Goal: Contribute content: Contribute content

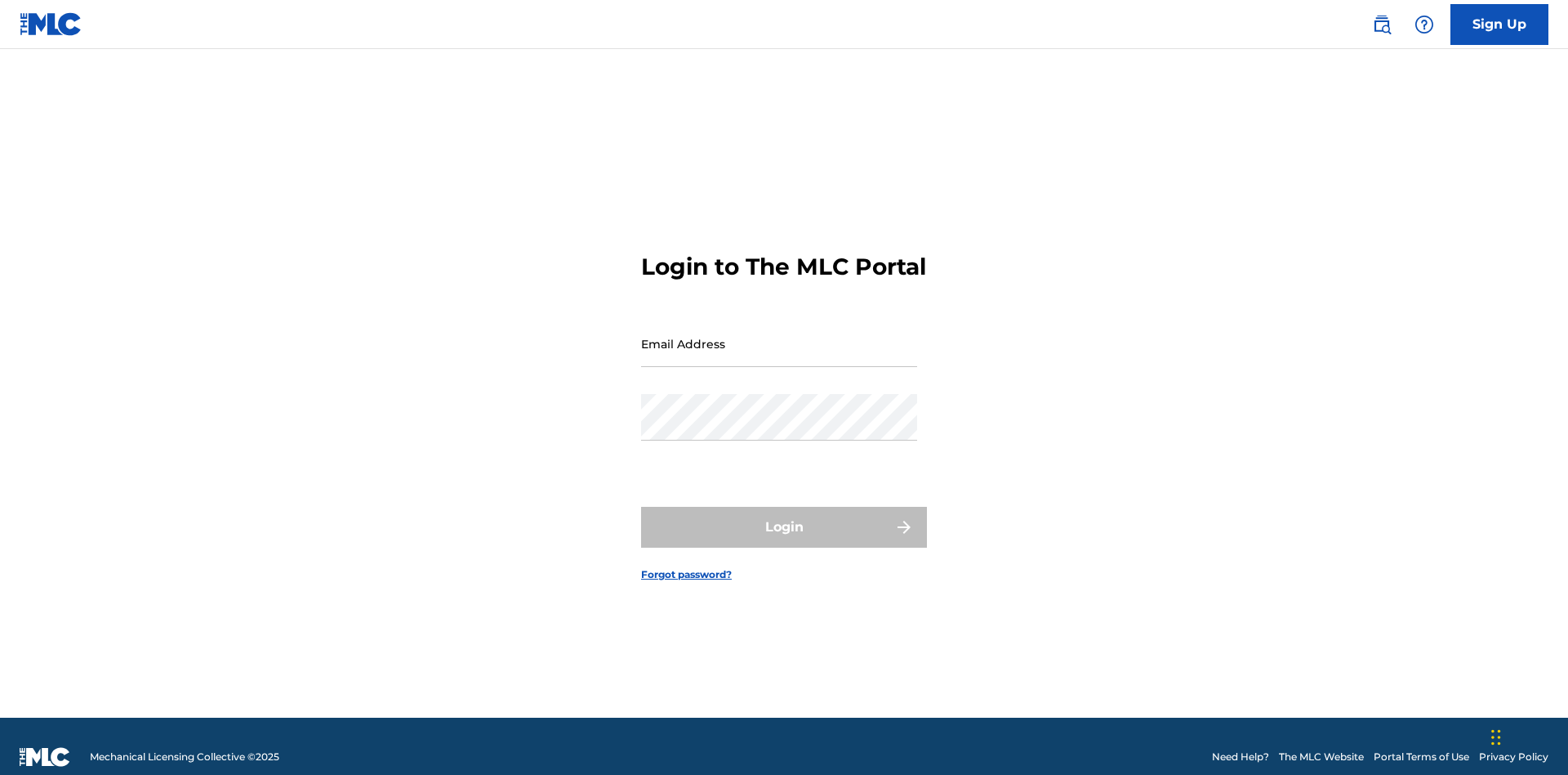
scroll to position [21, 0]
click at [779, 335] on input "Email Address" at bounding box center [779, 344] width 276 height 46
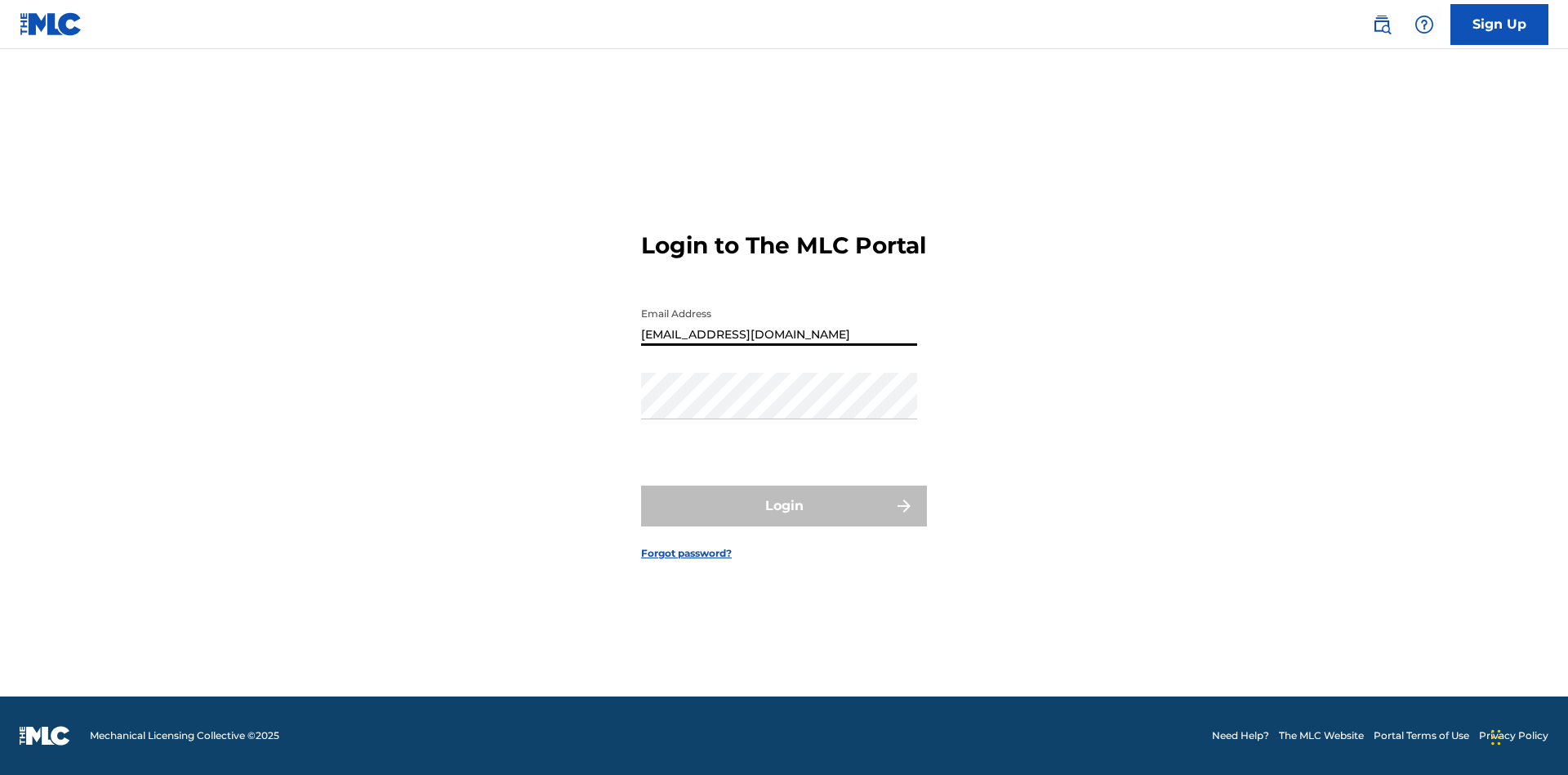
type input "[EMAIL_ADDRESS][DOMAIN_NAME]"
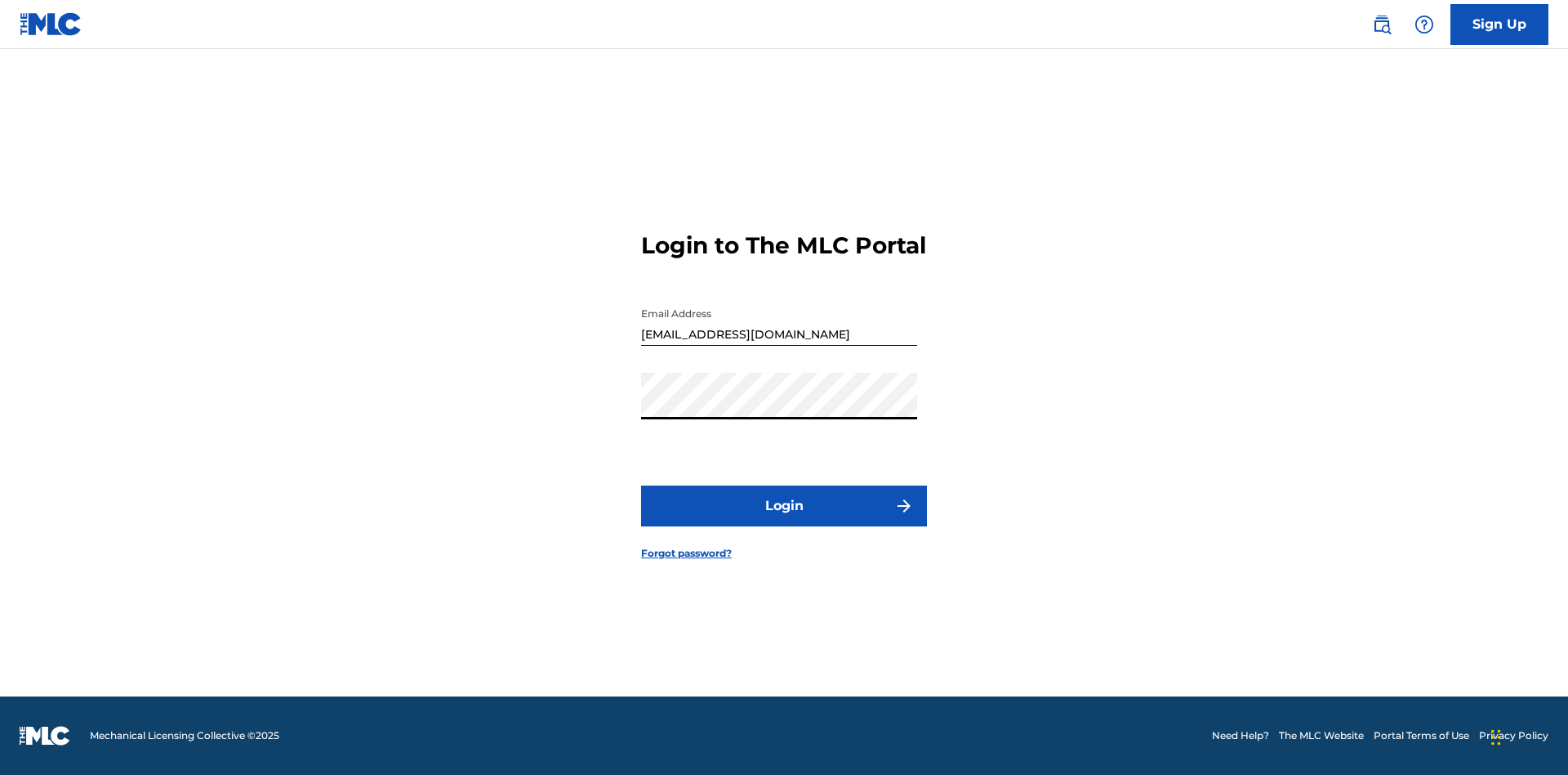
click at [784, 520] on button "Login" at bounding box center [784, 505] width 286 height 40
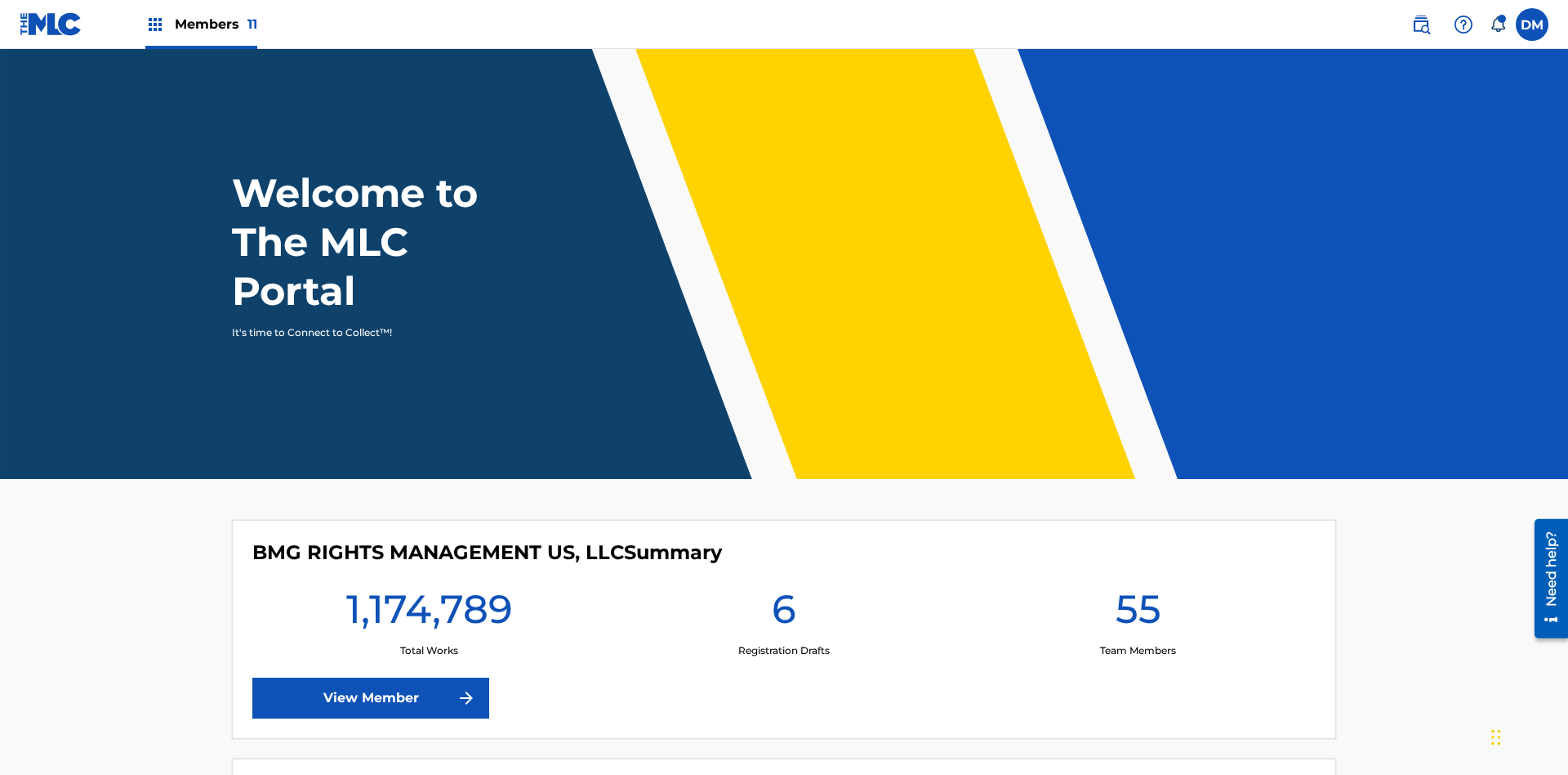
scroll to position [70, 0]
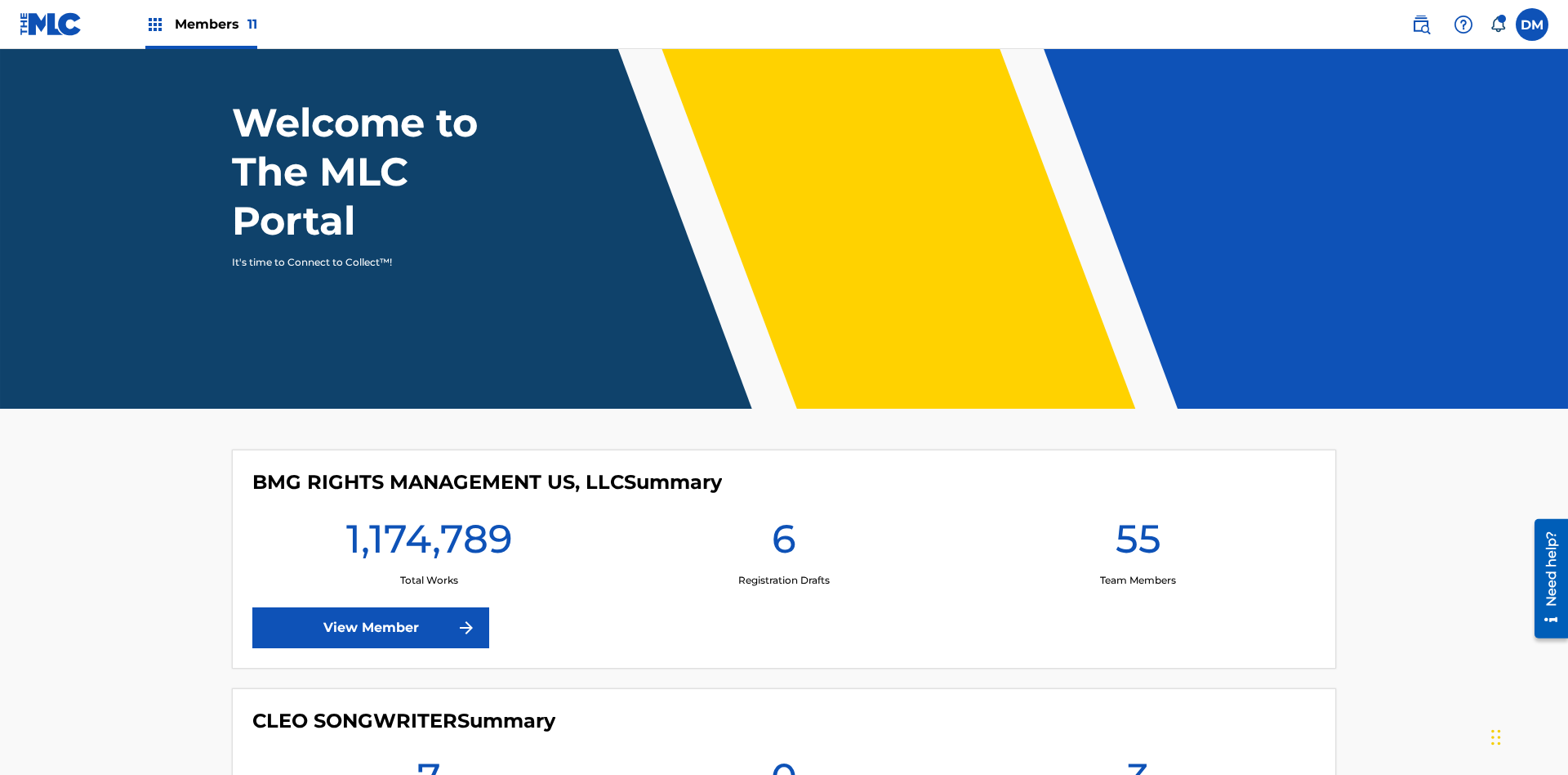
click at [201, 24] on span "Members 11" at bounding box center [216, 24] width 83 height 19
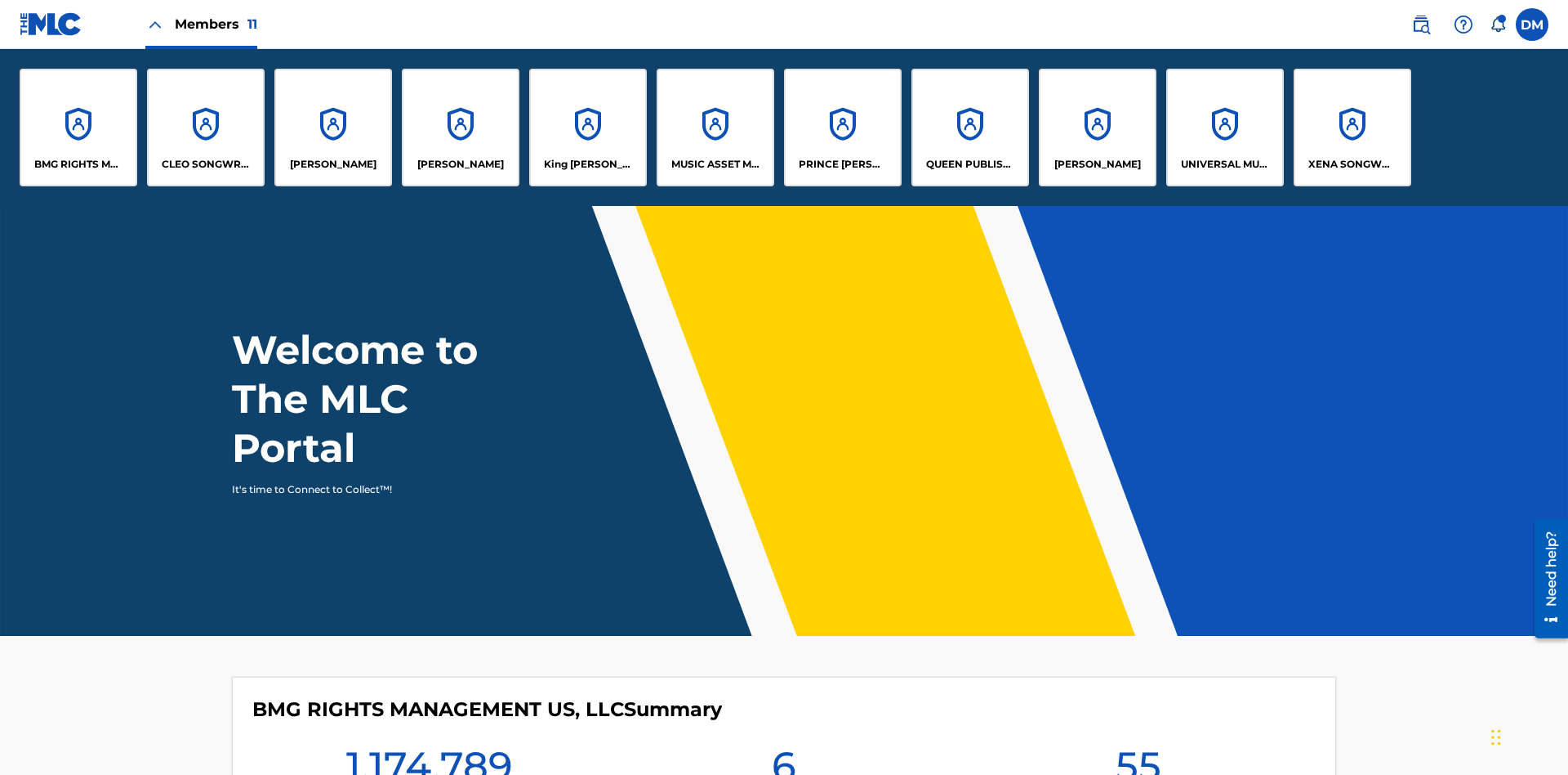
click at [1224, 164] on p "UNIVERSAL MUSIC PUB GROUP" at bounding box center [1225, 164] width 89 height 15
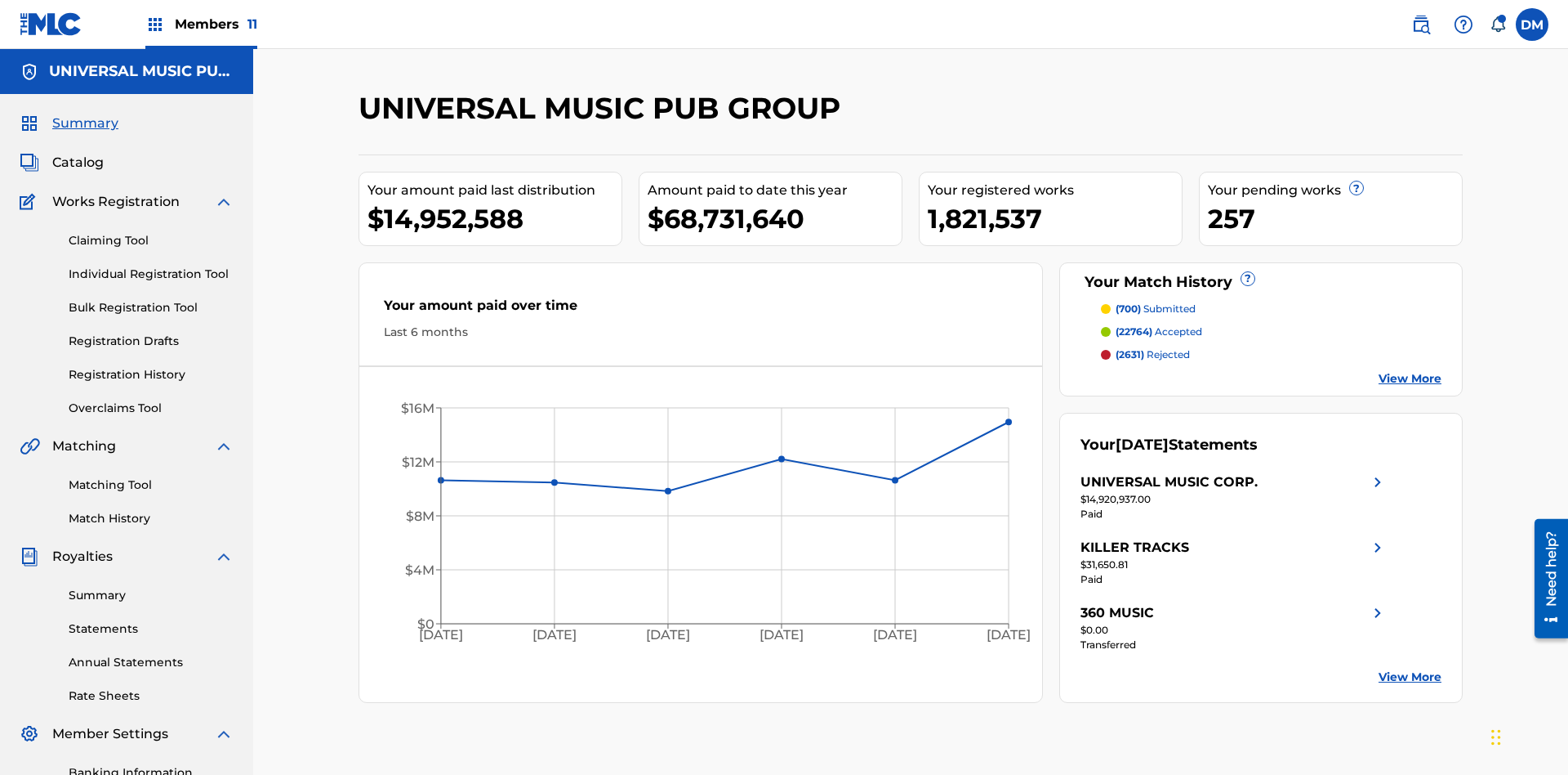
click at [151, 265] on link "Individual Registration Tool" at bounding box center [151, 273] width 165 height 17
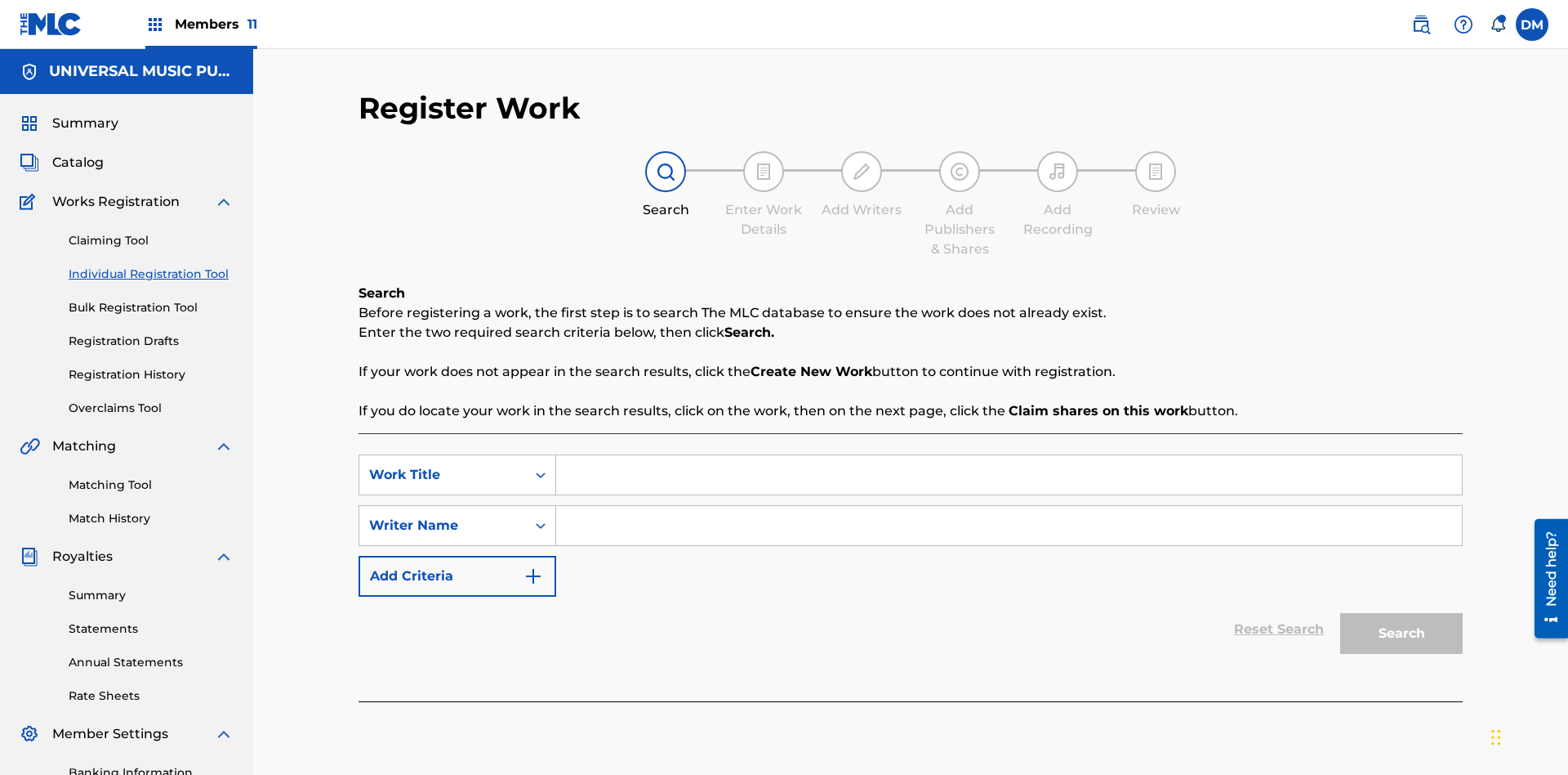
click at [1008, 455] on input "Search Form" at bounding box center [1008, 474] width 906 height 39
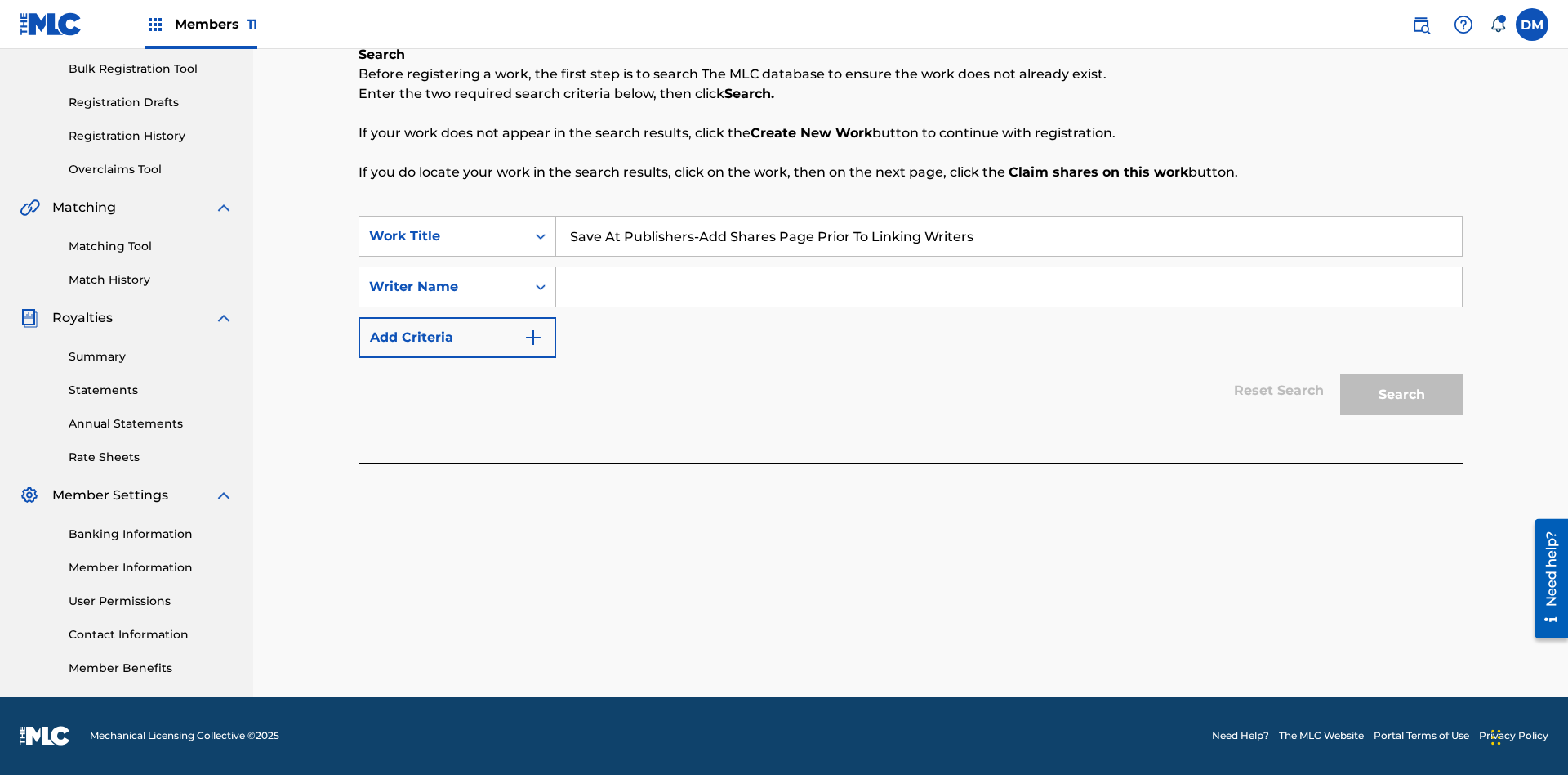
type input "Save At Publishers-Add Shares Page Prior To Linking Writers"
click at [1008, 287] on input "Search Form" at bounding box center [1008, 286] width 906 height 39
type input "QWERTYUIOP"
click at [1401, 395] on button "Search" at bounding box center [1401, 394] width 122 height 40
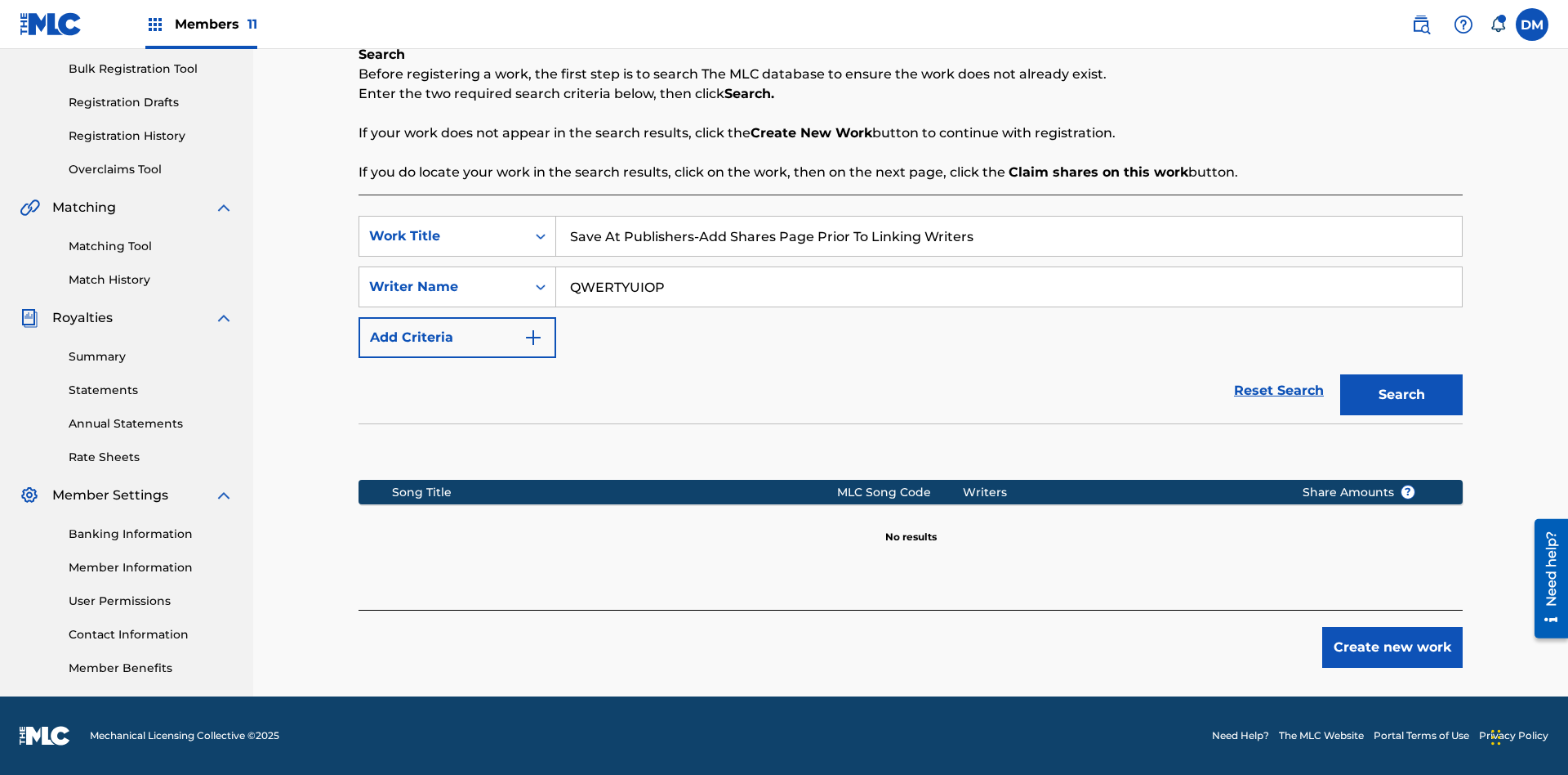
click at [1392, 647] on button "Create new work" at bounding box center [1392, 647] width 140 height 40
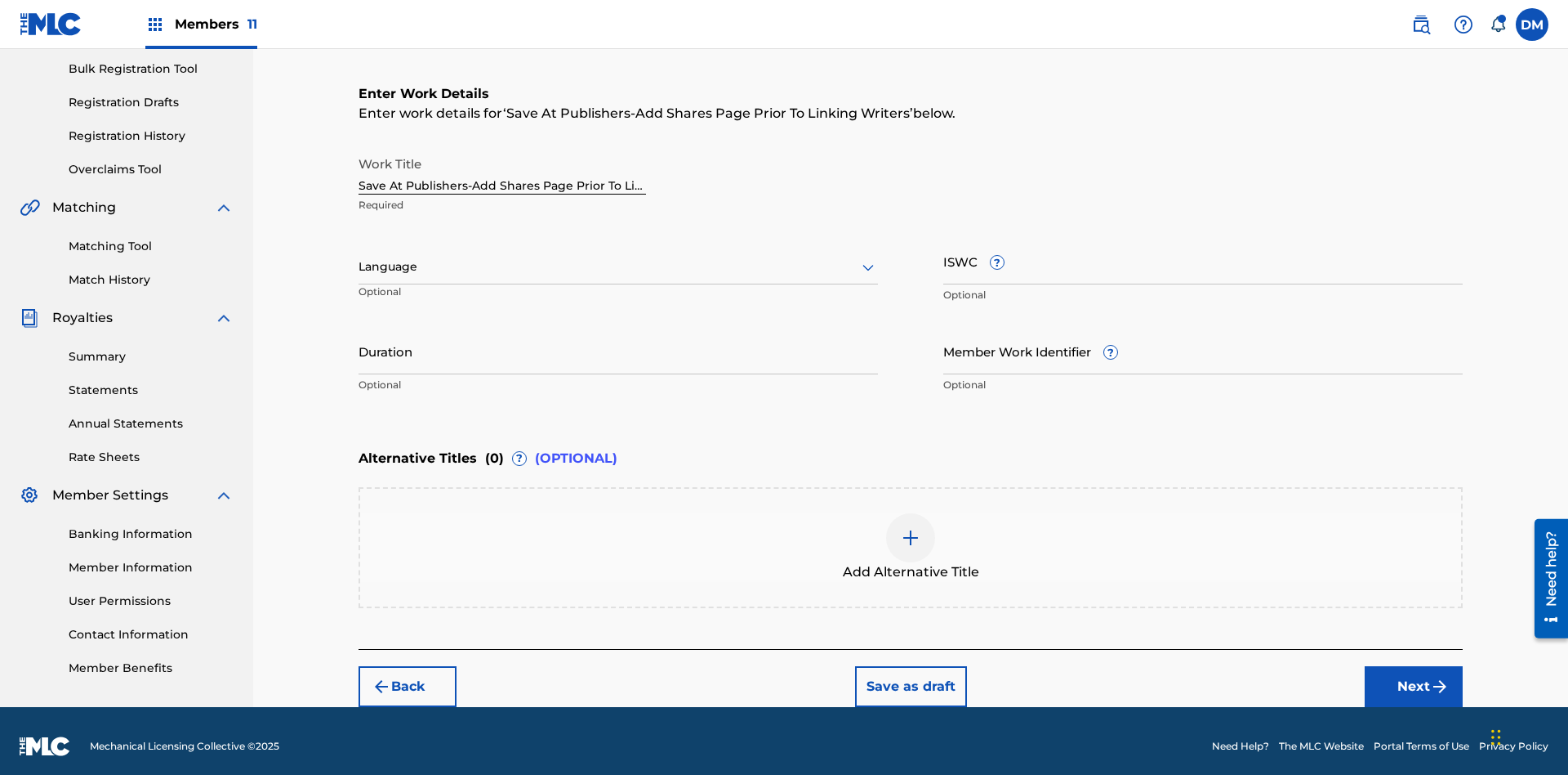
click at [618, 340] on input "Duration" at bounding box center [618, 351] width 519 height 46
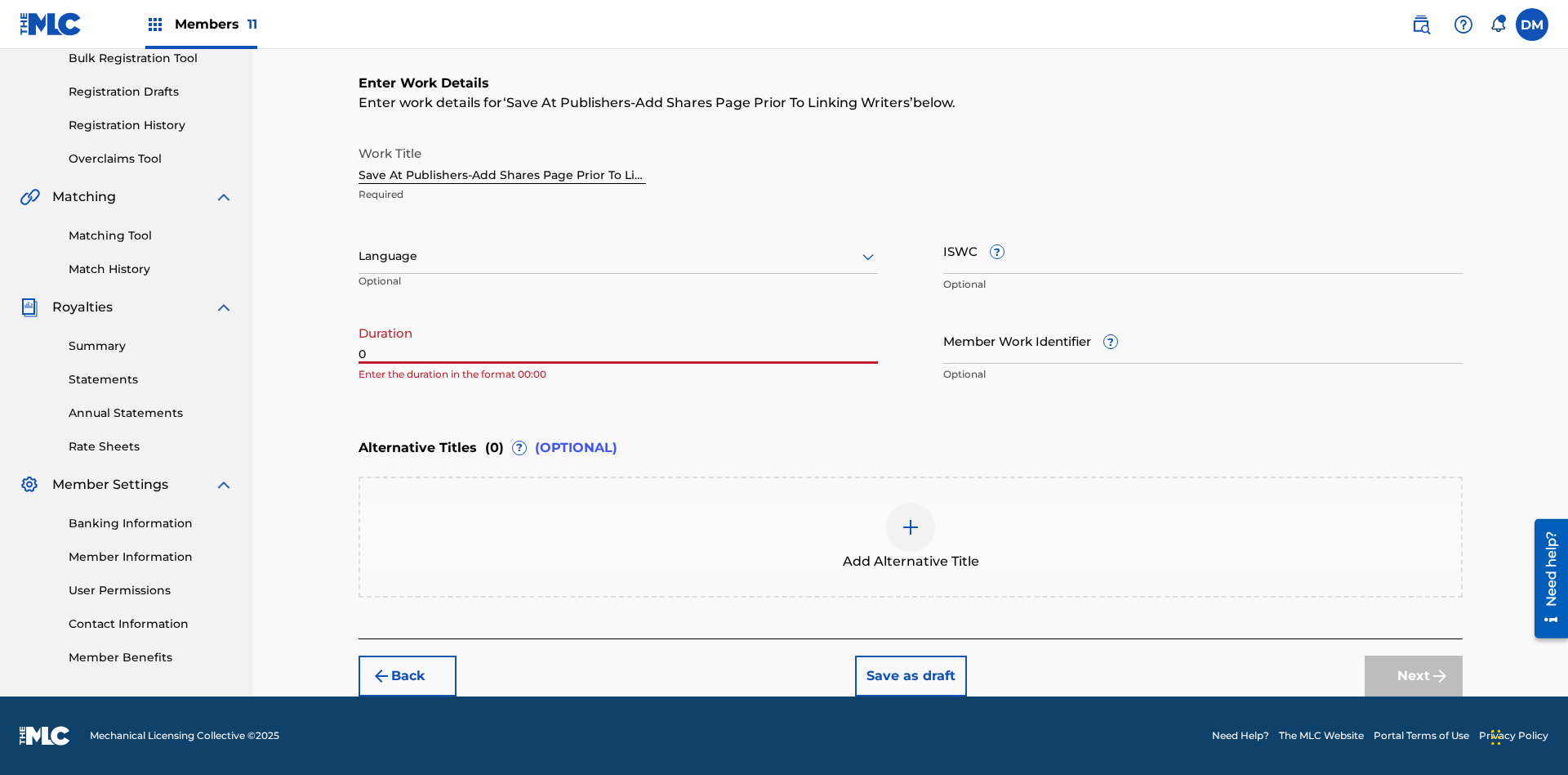
click at [618, 340] on input "0" at bounding box center [618, 340] width 519 height 46
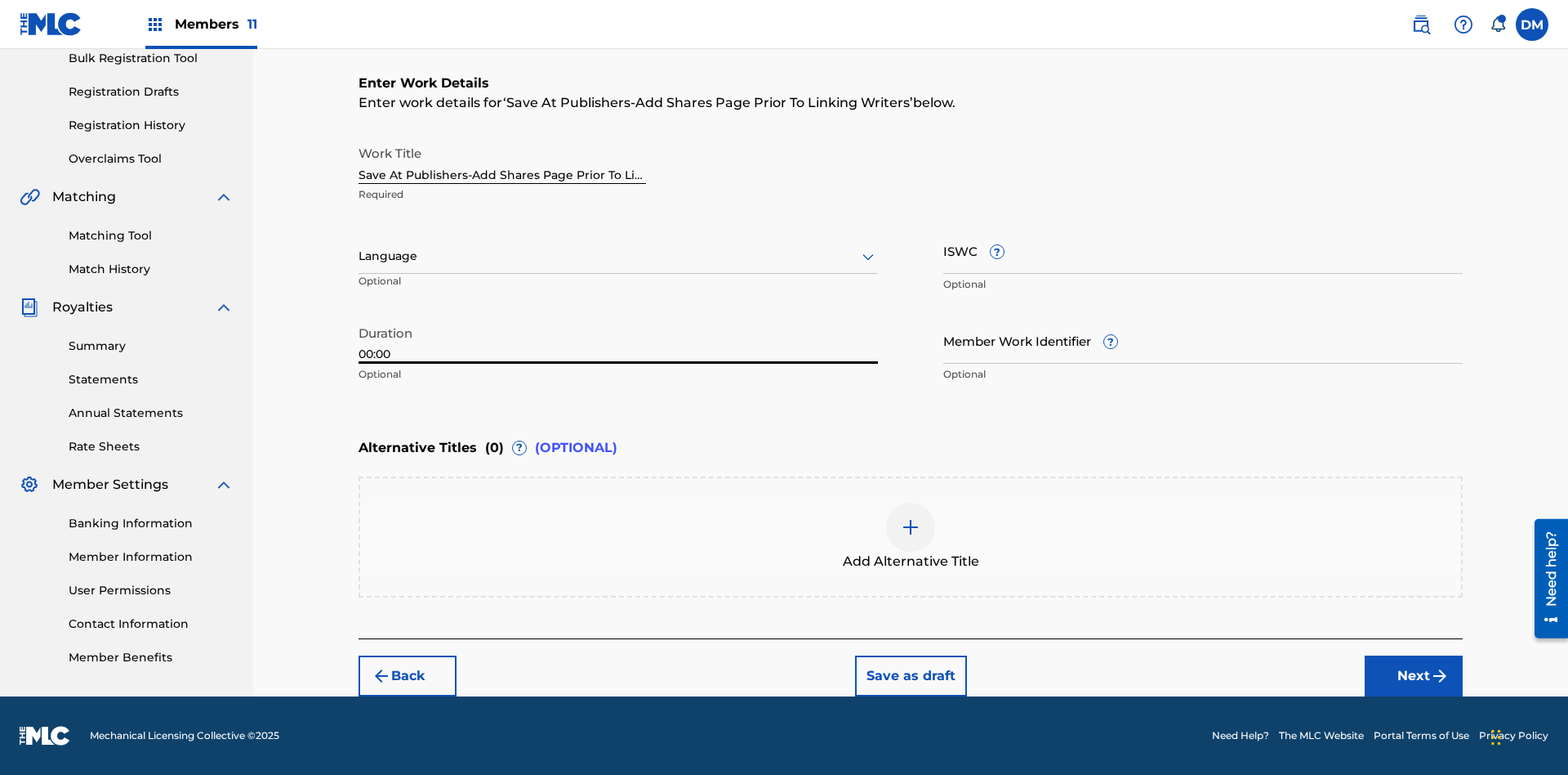
type input "00:00"
click at [868, 257] on icon at bounding box center [868, 257] width 20 height 20
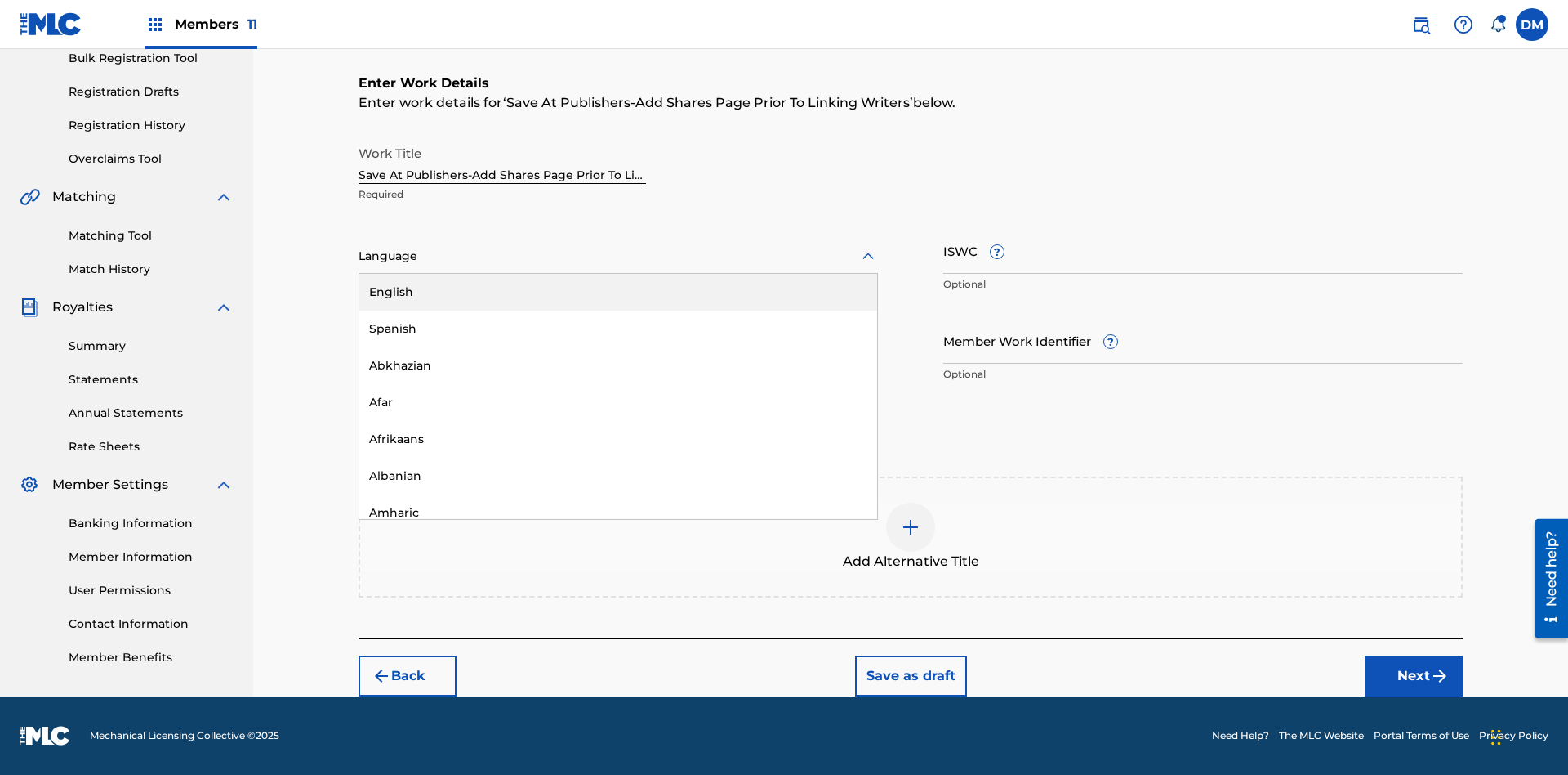
click at [618, 402] on div "Afar" at bounding box center [618, 402] width 518 height 37
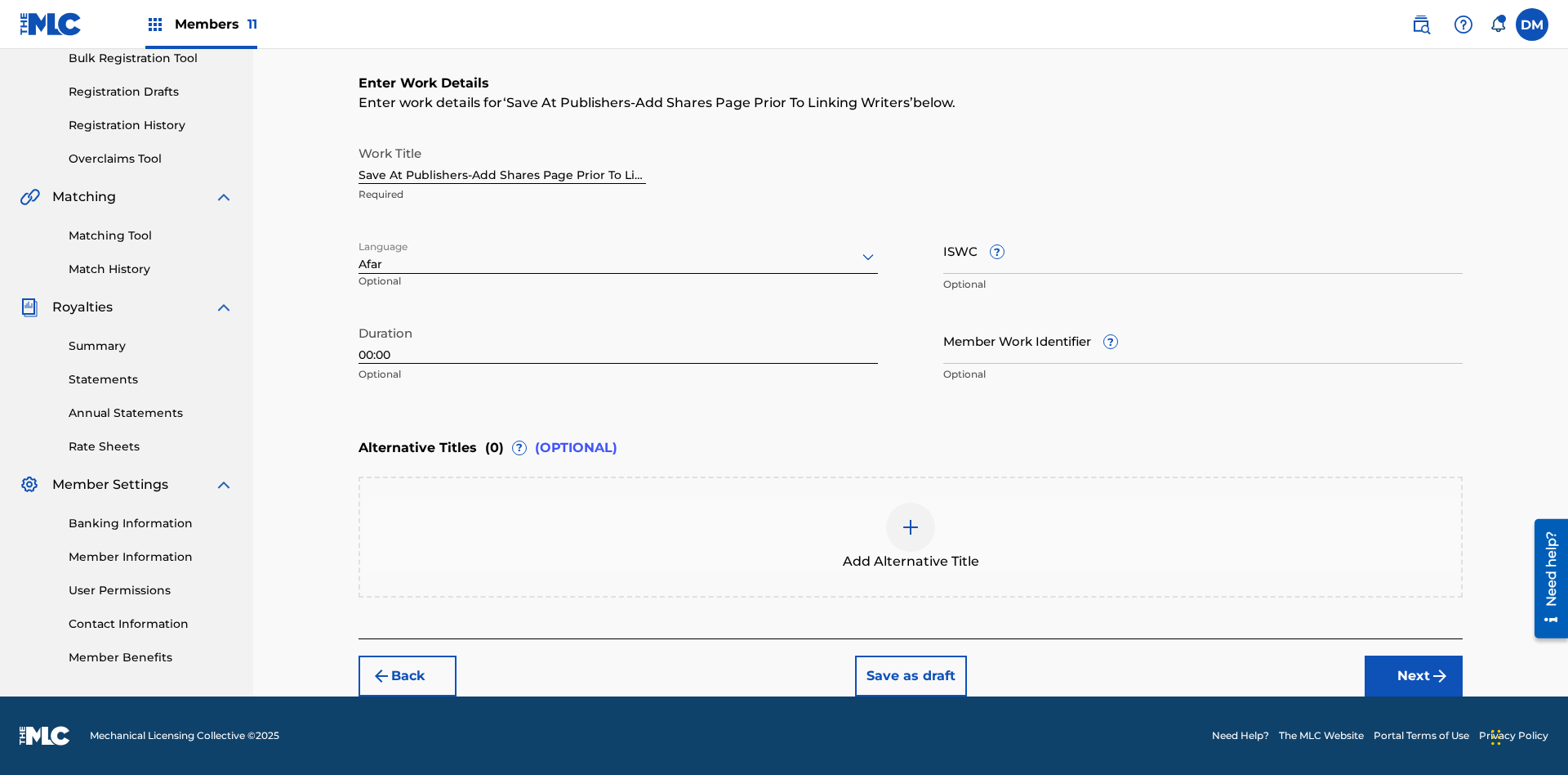
click at [1203, 340] on input "Member Work Identifier ?" at bounding box center [1202, 340] width 519 height 46
type input "2025.08.19.05"
click at [1203, 250] on input "ISWC ?" at bounding box center [1202, 250] width 519 height 46
type input "T-123.456.789-4"
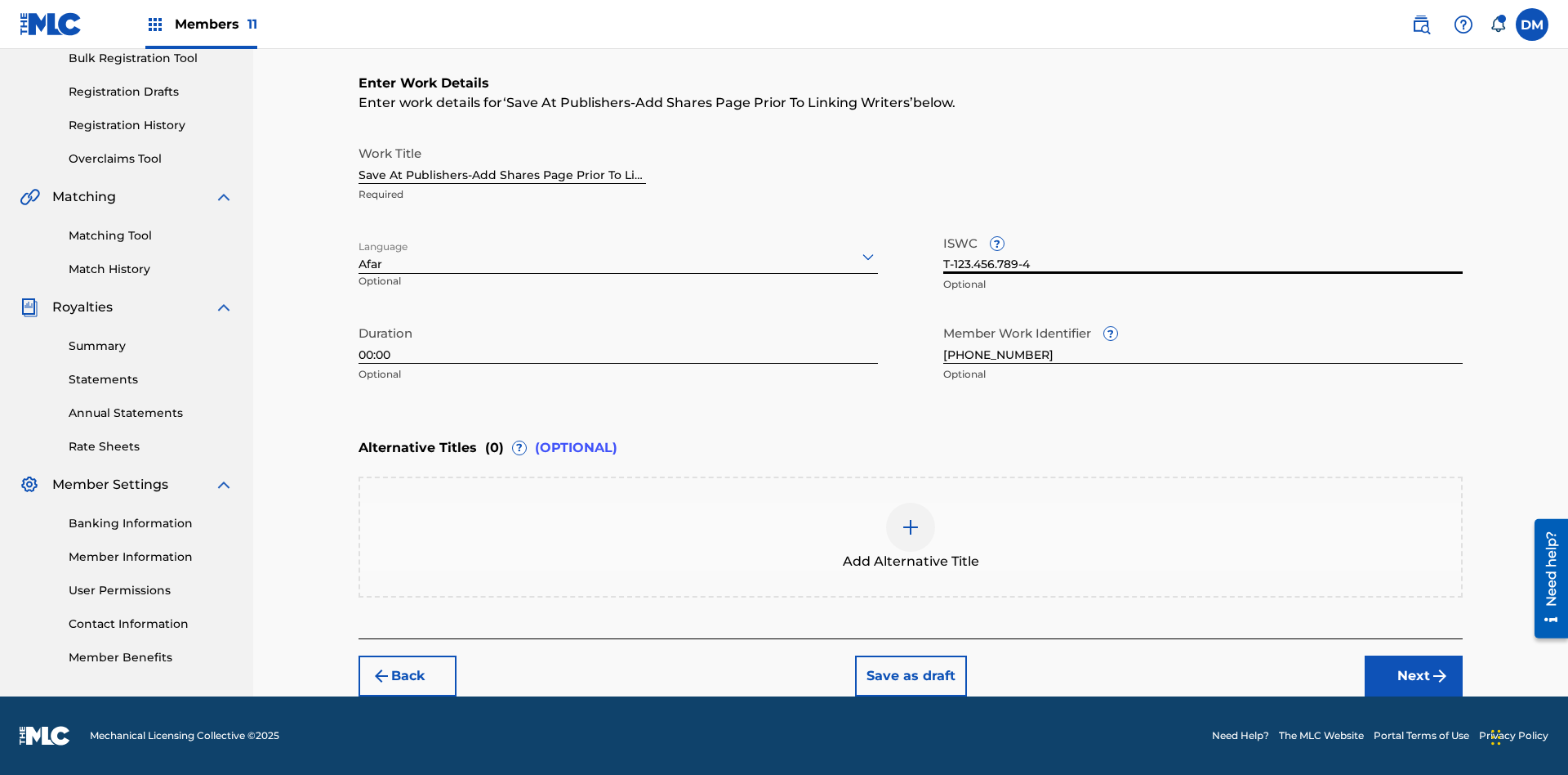
click at [911, 536] on img at bounding box center [911, 527] width 20 height 20
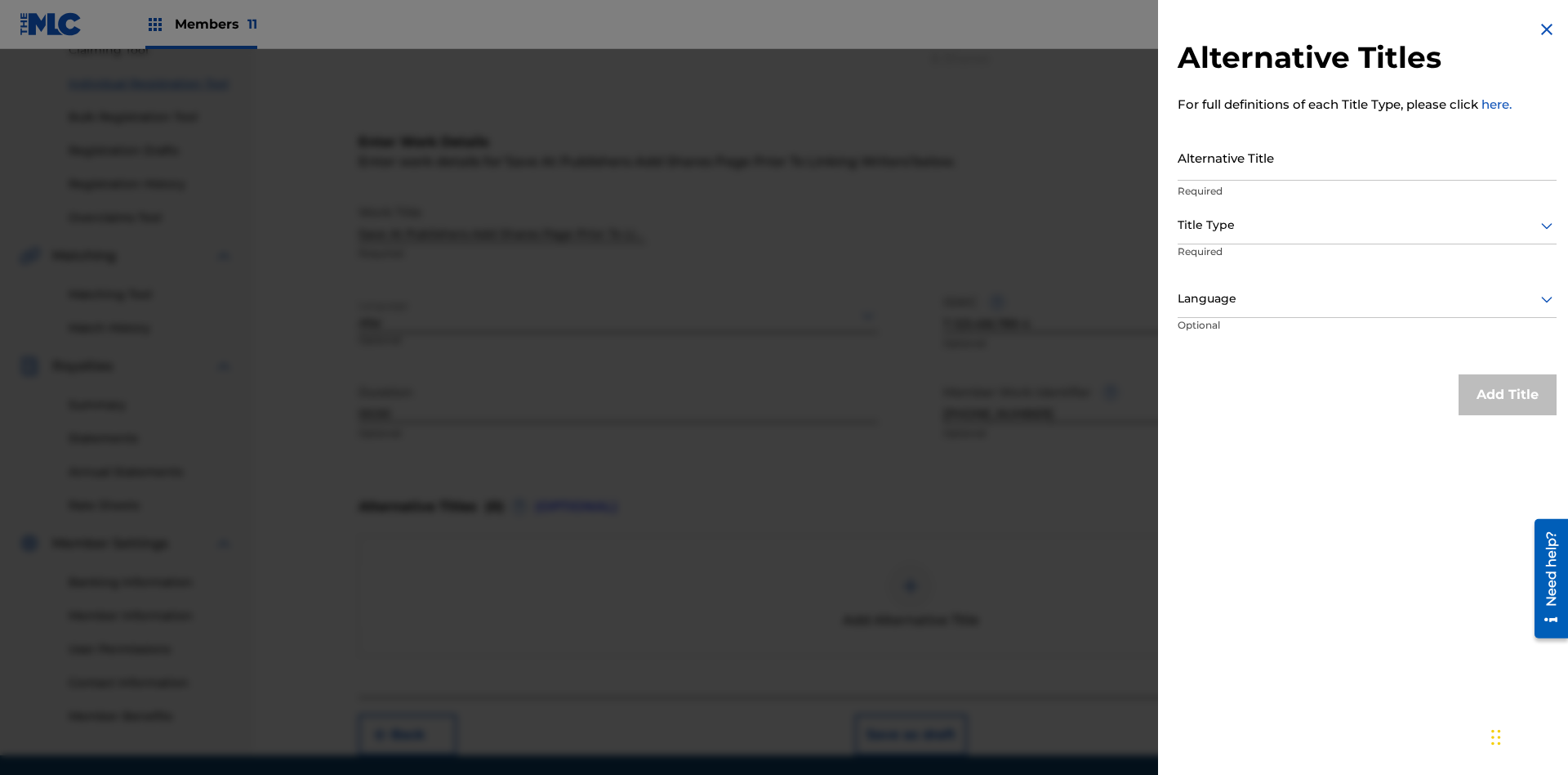
click at [1367, 157] on input "Alternative Title" at bounding box center [1367, 157] width 379 height 46
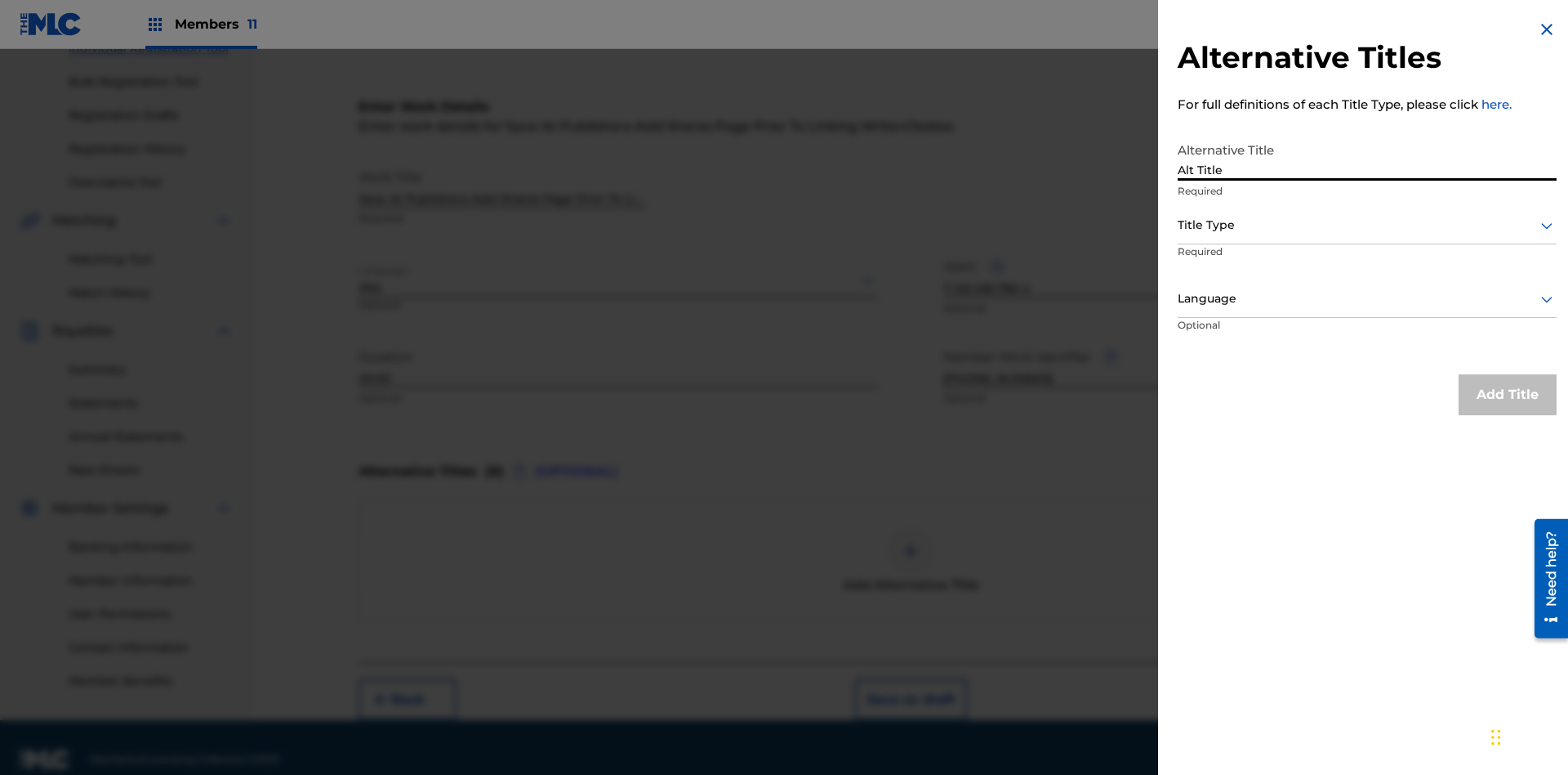
type input "Alt Title"
click at [1367, 225] on div at bounding box center [1367, 225] width 379 height 21
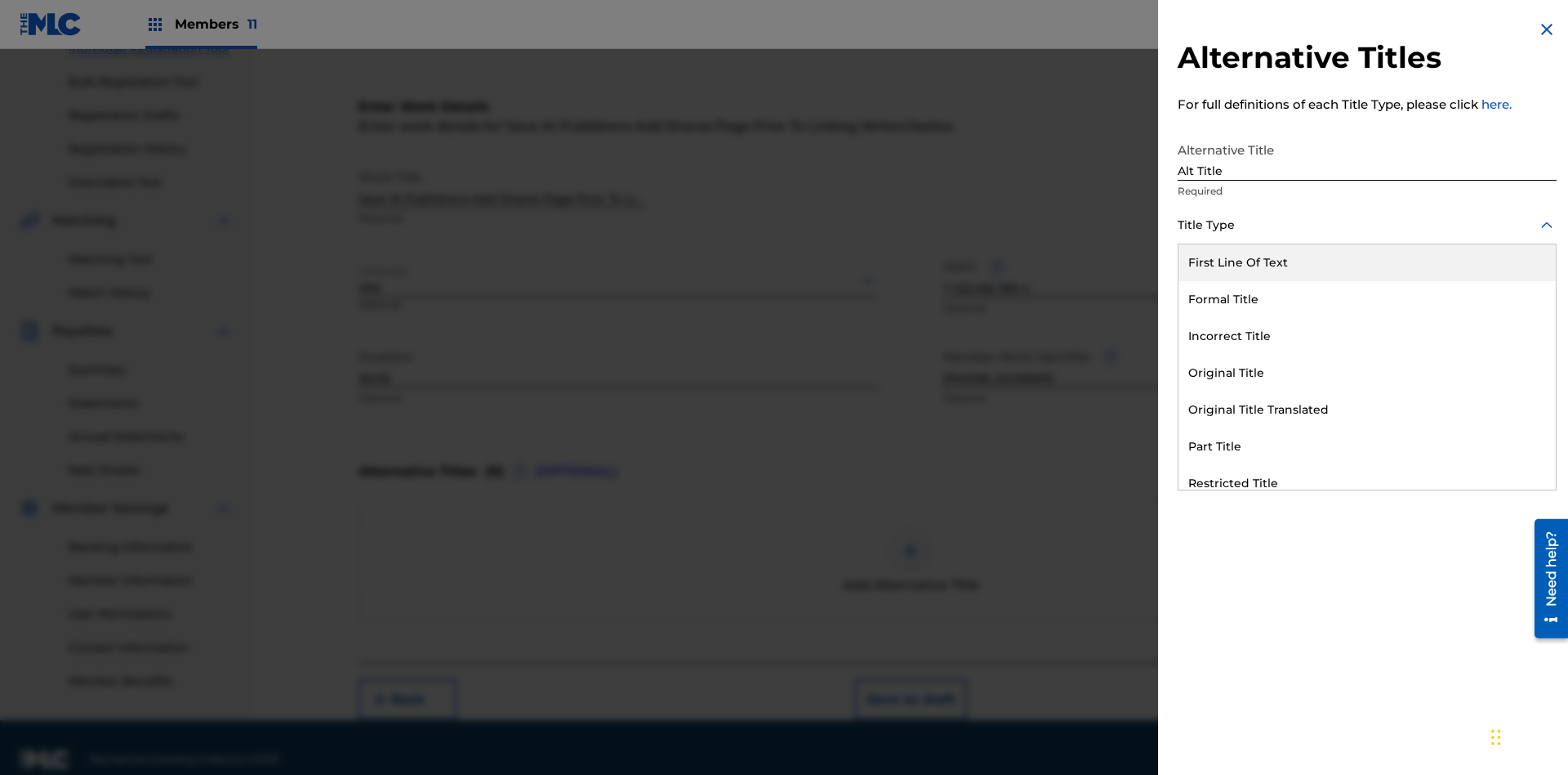
scroll to position [250, 0]
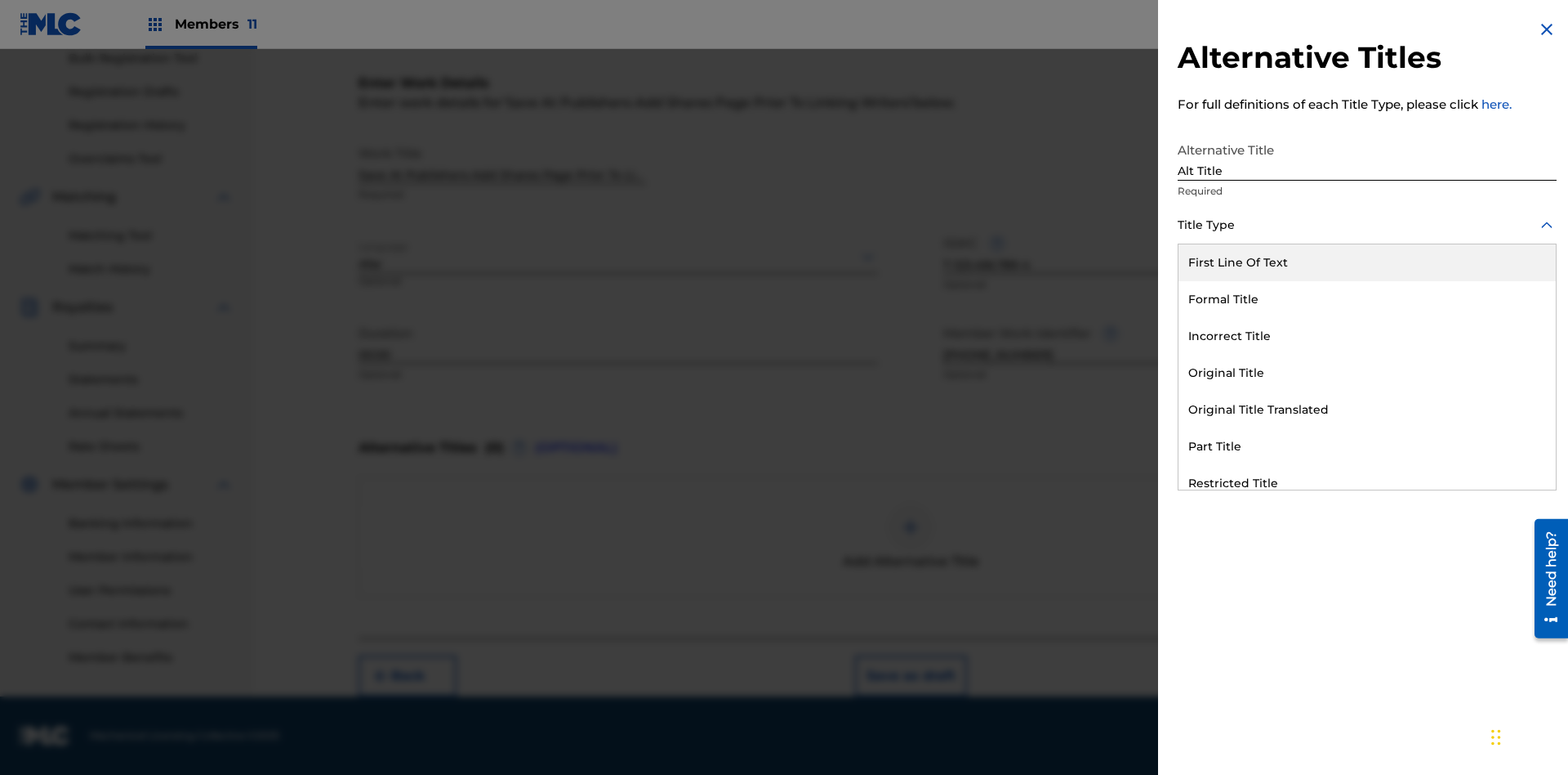
click at [1367, 373] on div "Original Title" at bounding box center [1367, 373] width 377 height 37
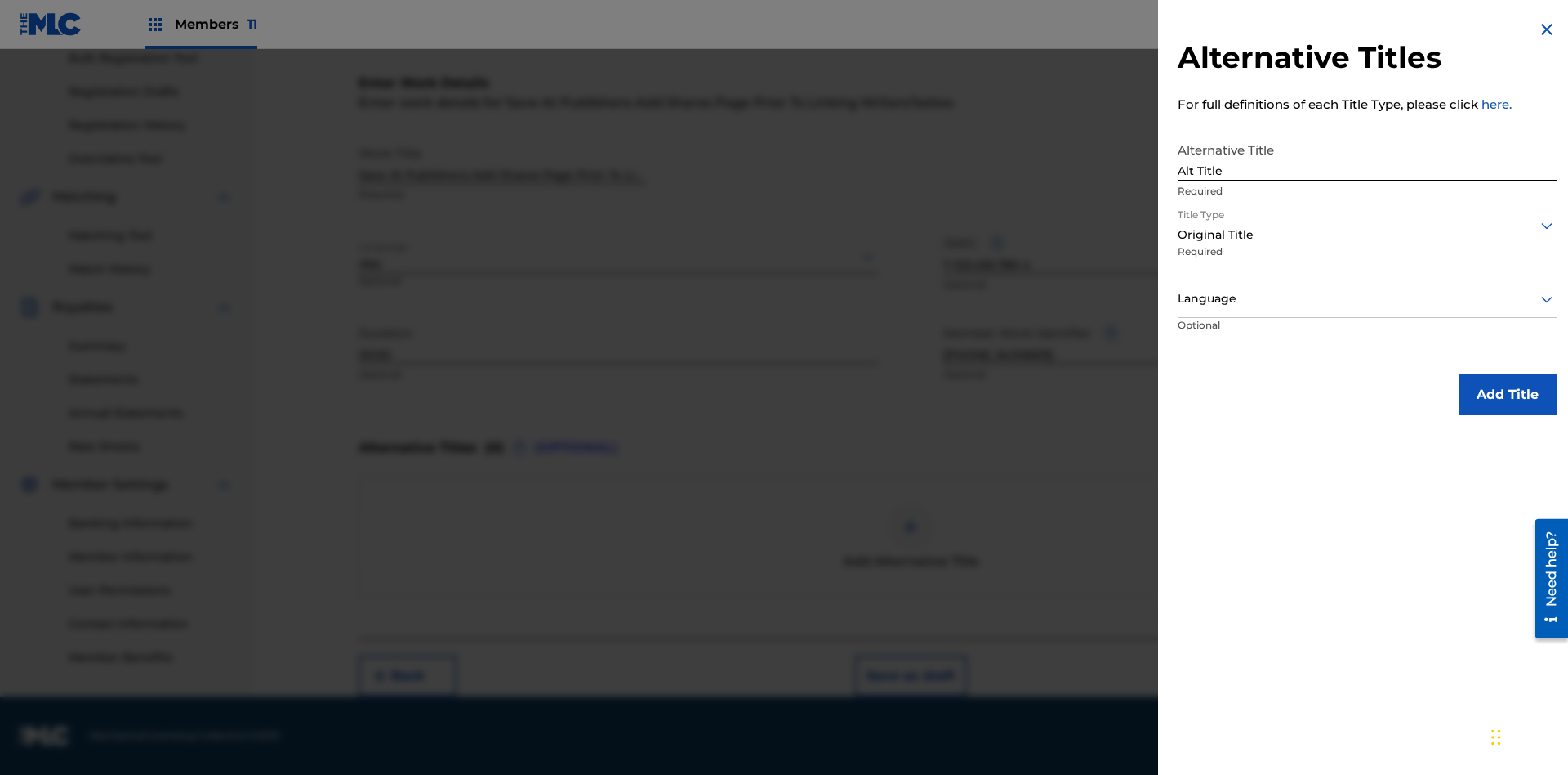
click at [1367, 298] on div at bounding box center [1367, 298] width 379 height 21
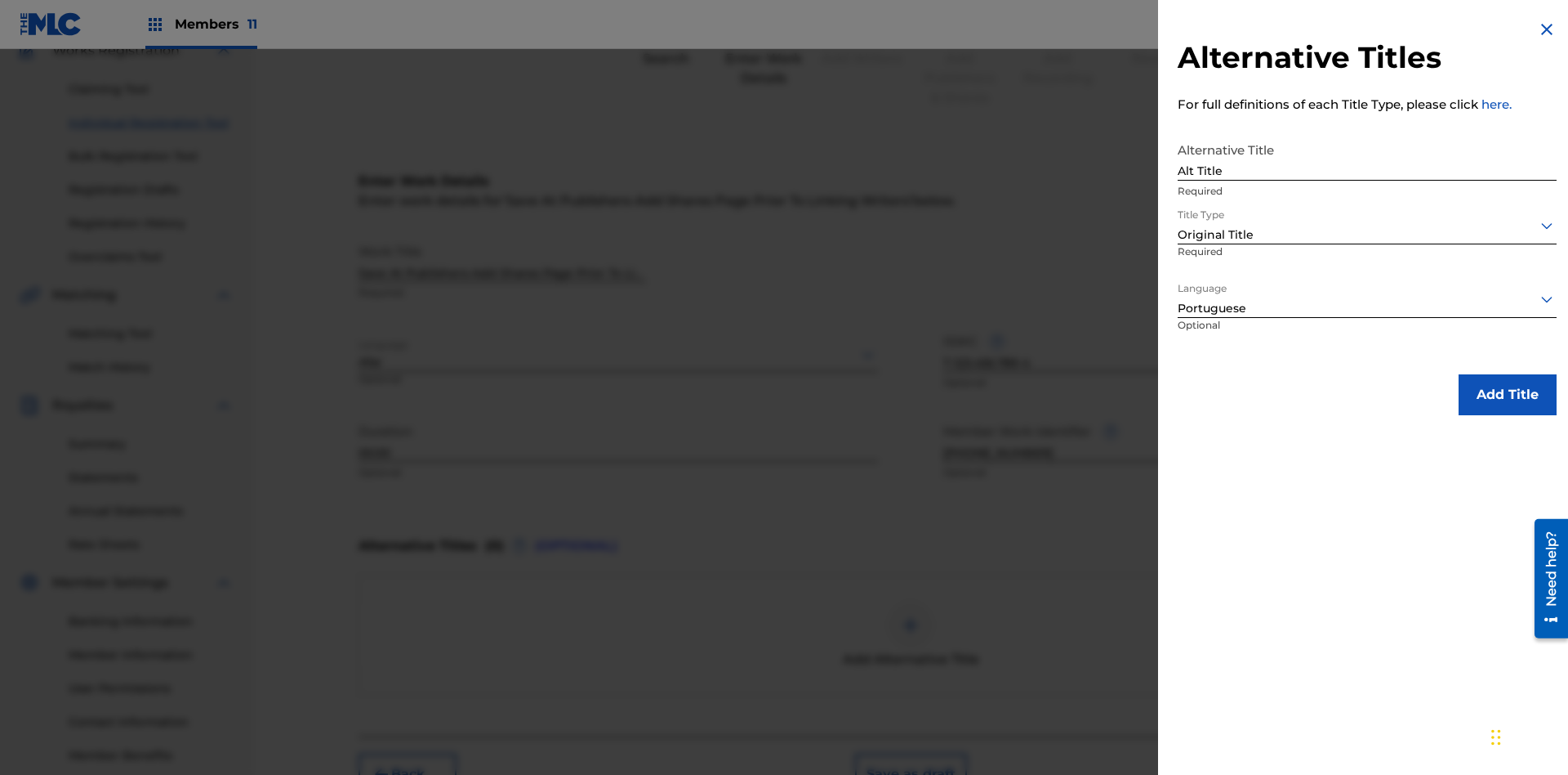
click at [1508, 394] on button "Add Title" at bounding box center [1507, 394] width 98 height 40
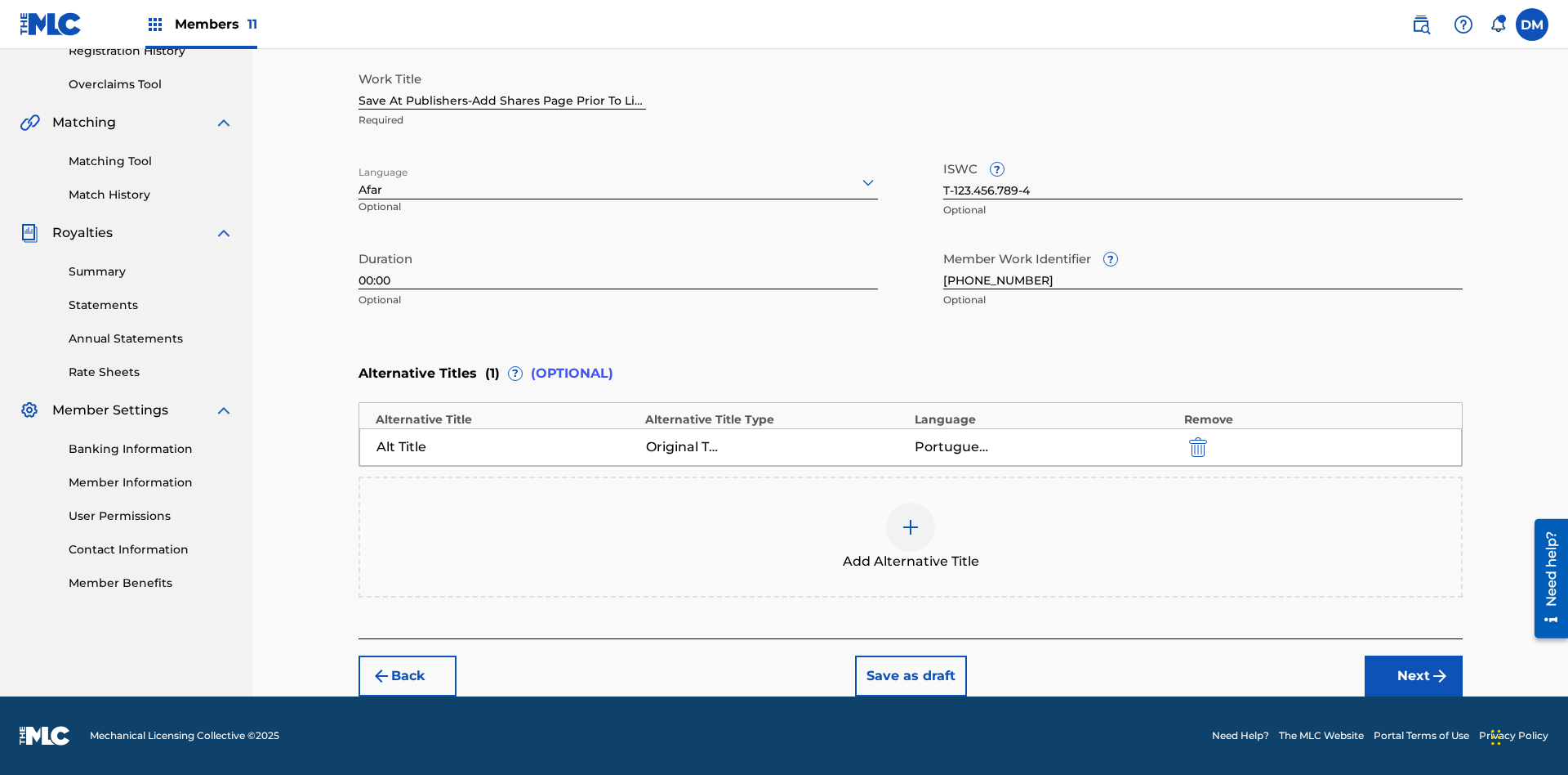
click at [1414, 676] on button "Next" at bounding box center [1413, 675] width 98 height 40
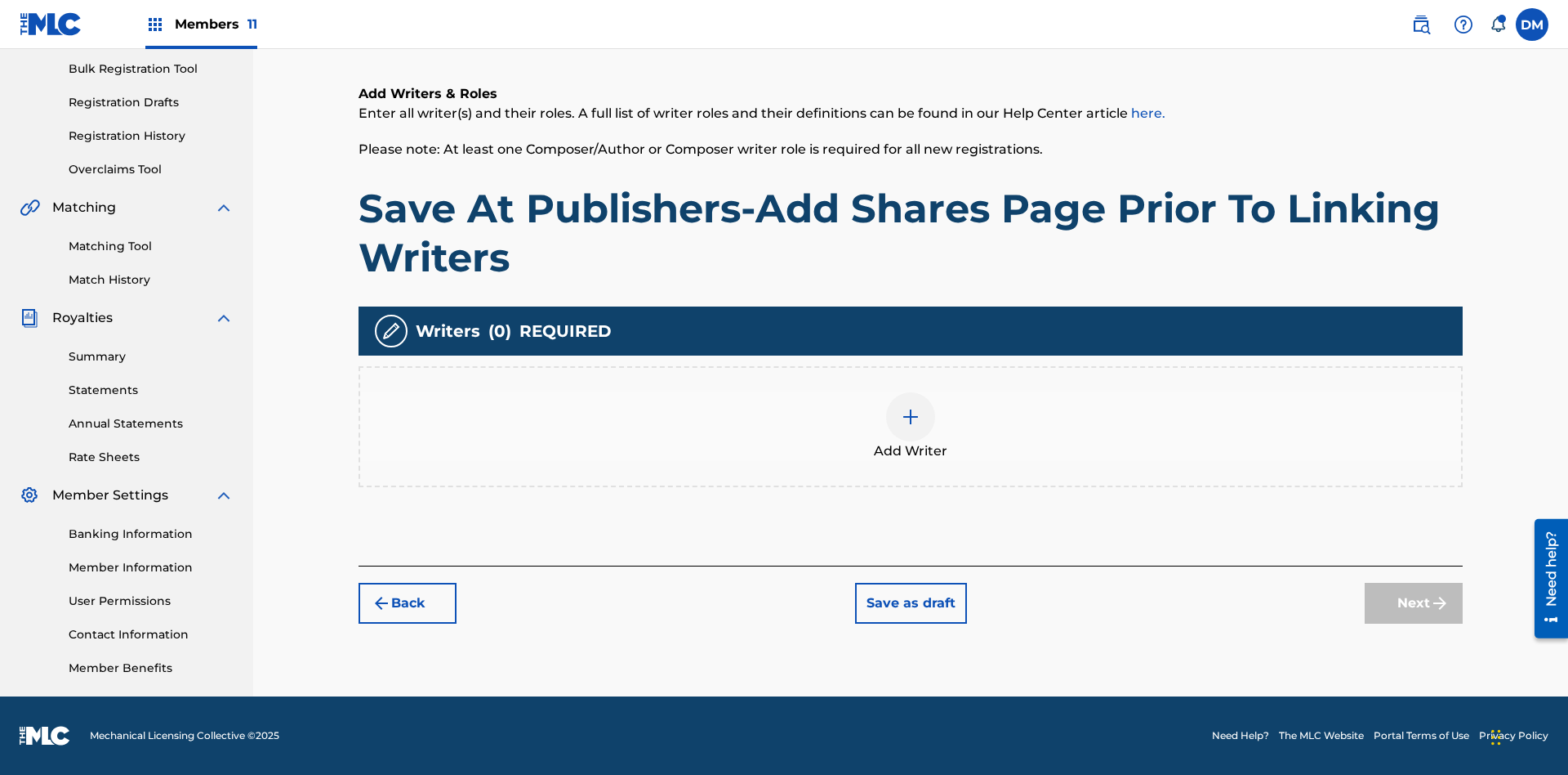
click at [911, 426] on img at bounding box center [911, 416] width 20 height 20
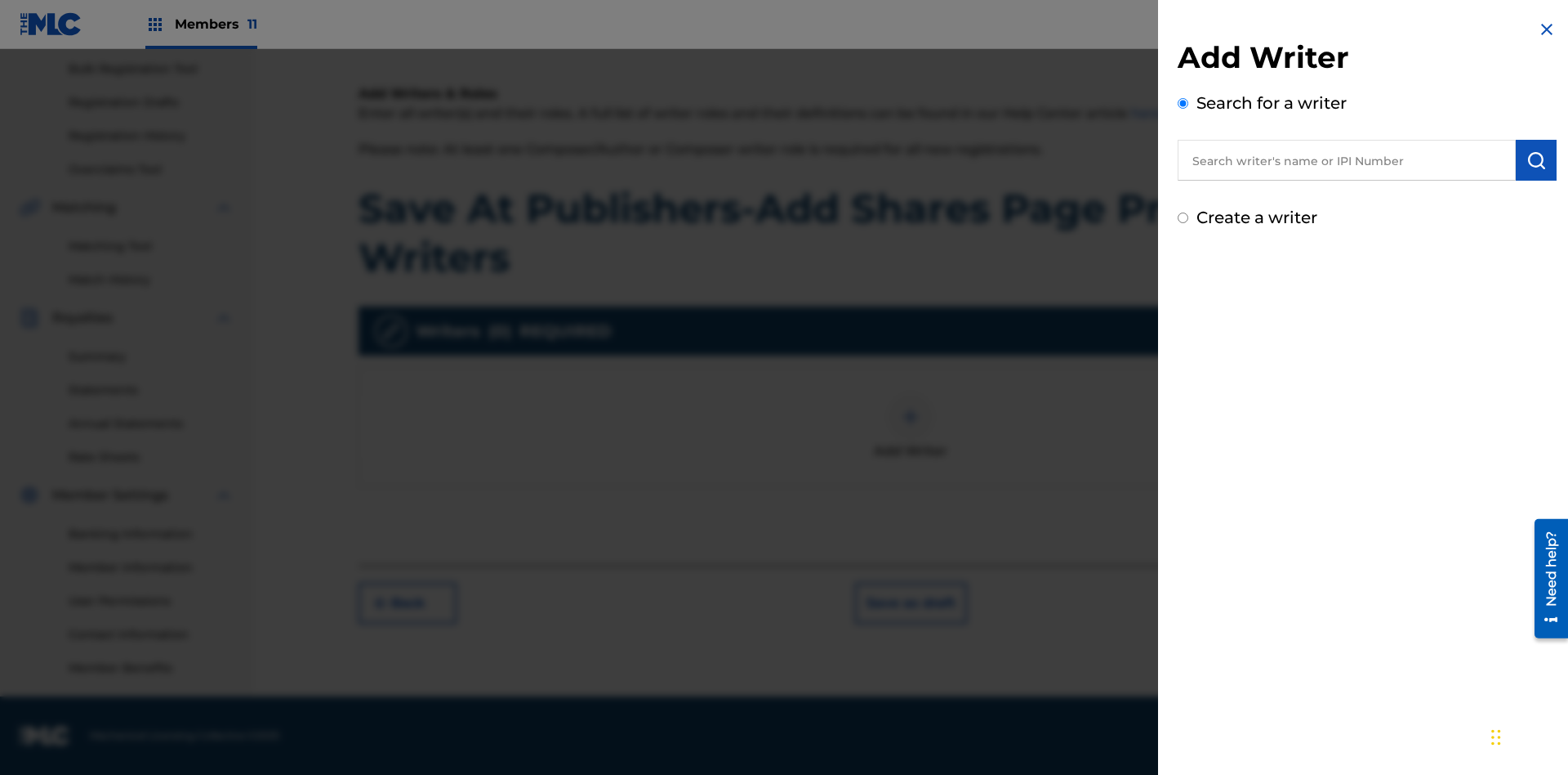
click at [1347, 160] on input "text" at bounding box center [1346, 159] width 338 height 40
type input "MARK STEVEN BERKOWITZ"
click at [1536, 160] on img "submit" at bounding box center [1536, 160] width 20 height 20
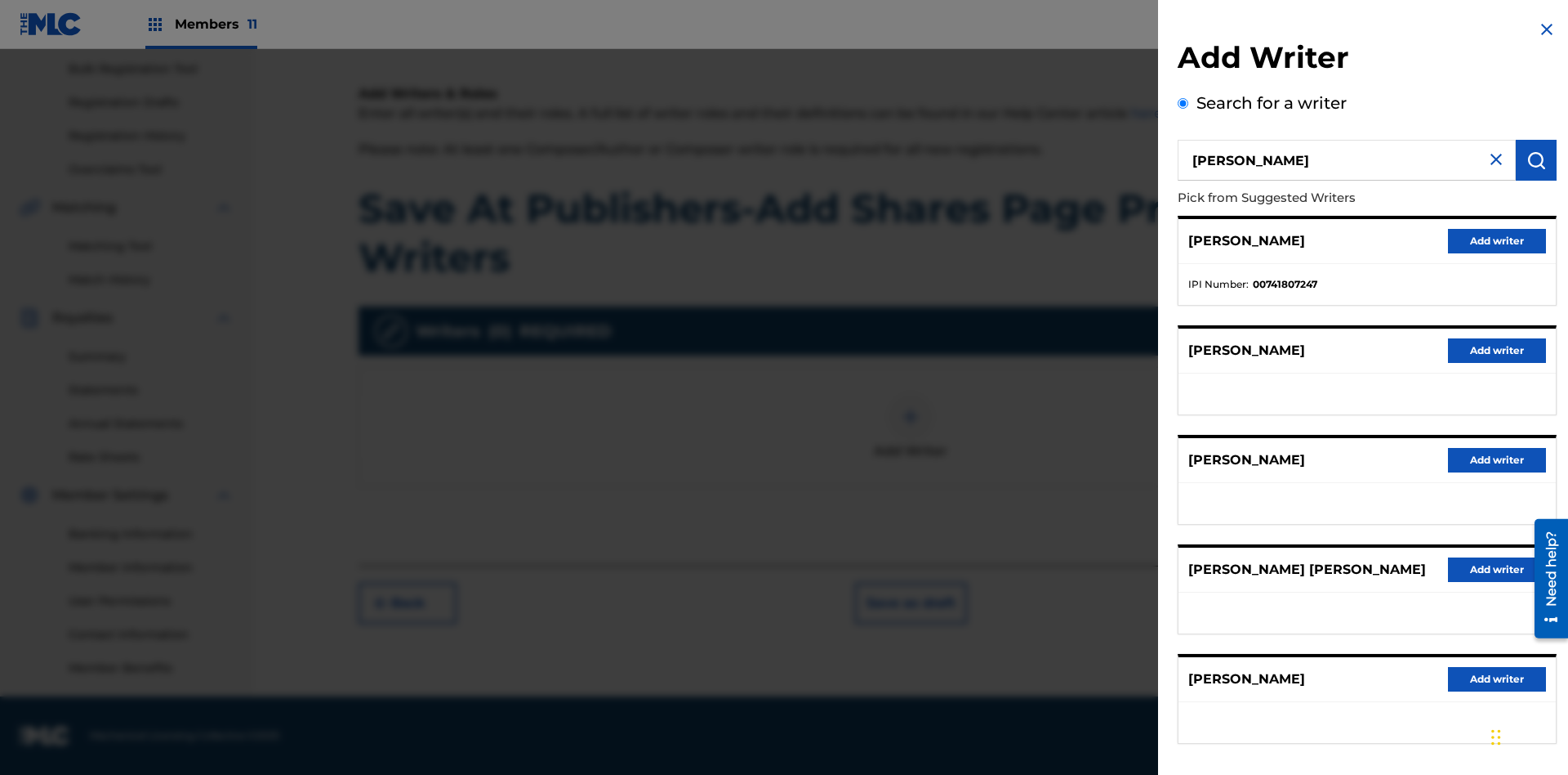
click at [1497, 240] on button "Add writer" at bounding box center [1496, 241] width 98 height 25
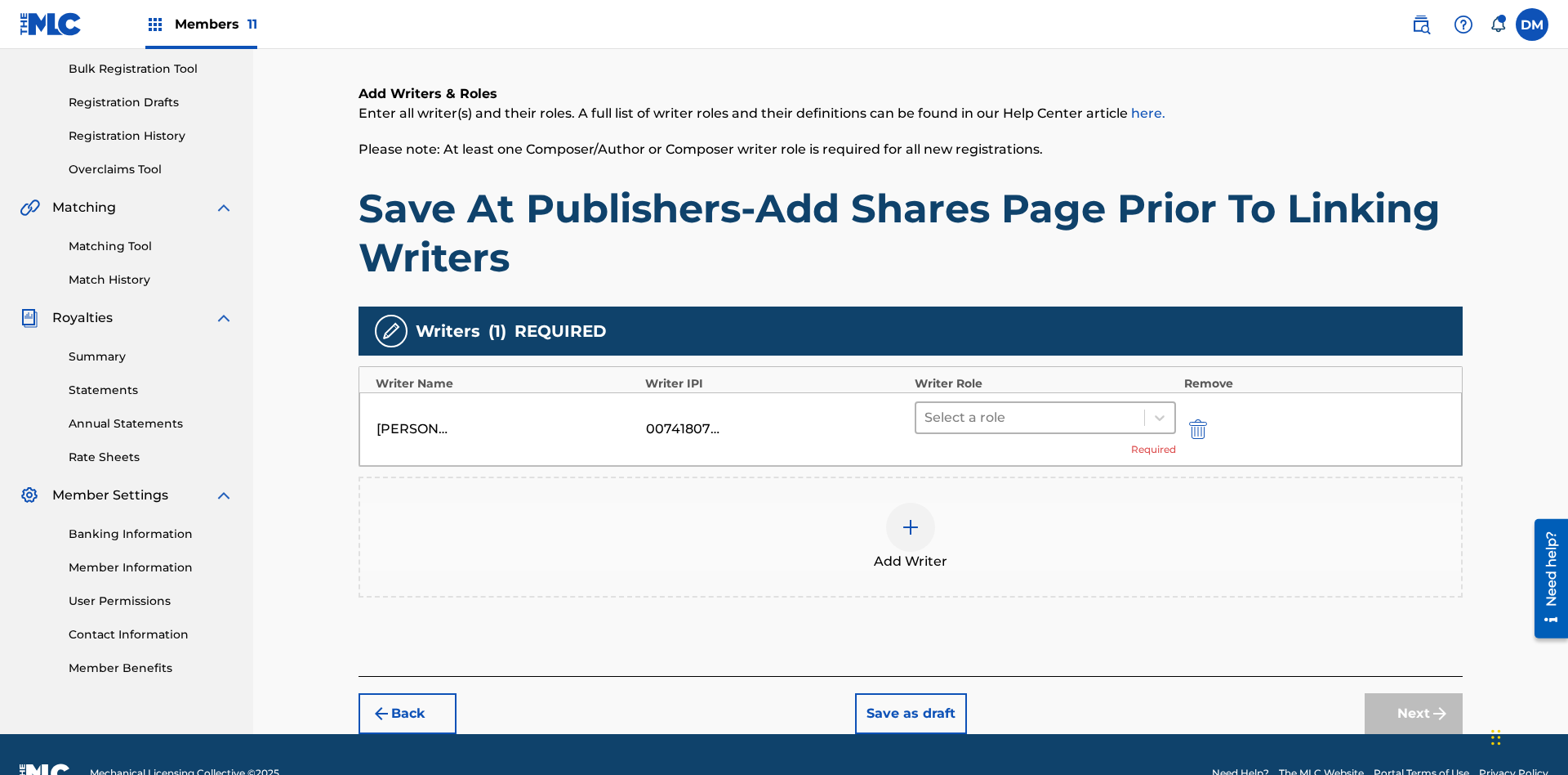
click at [926, 407] on input "text" at bounding box center [926, 417] width 3 height 20
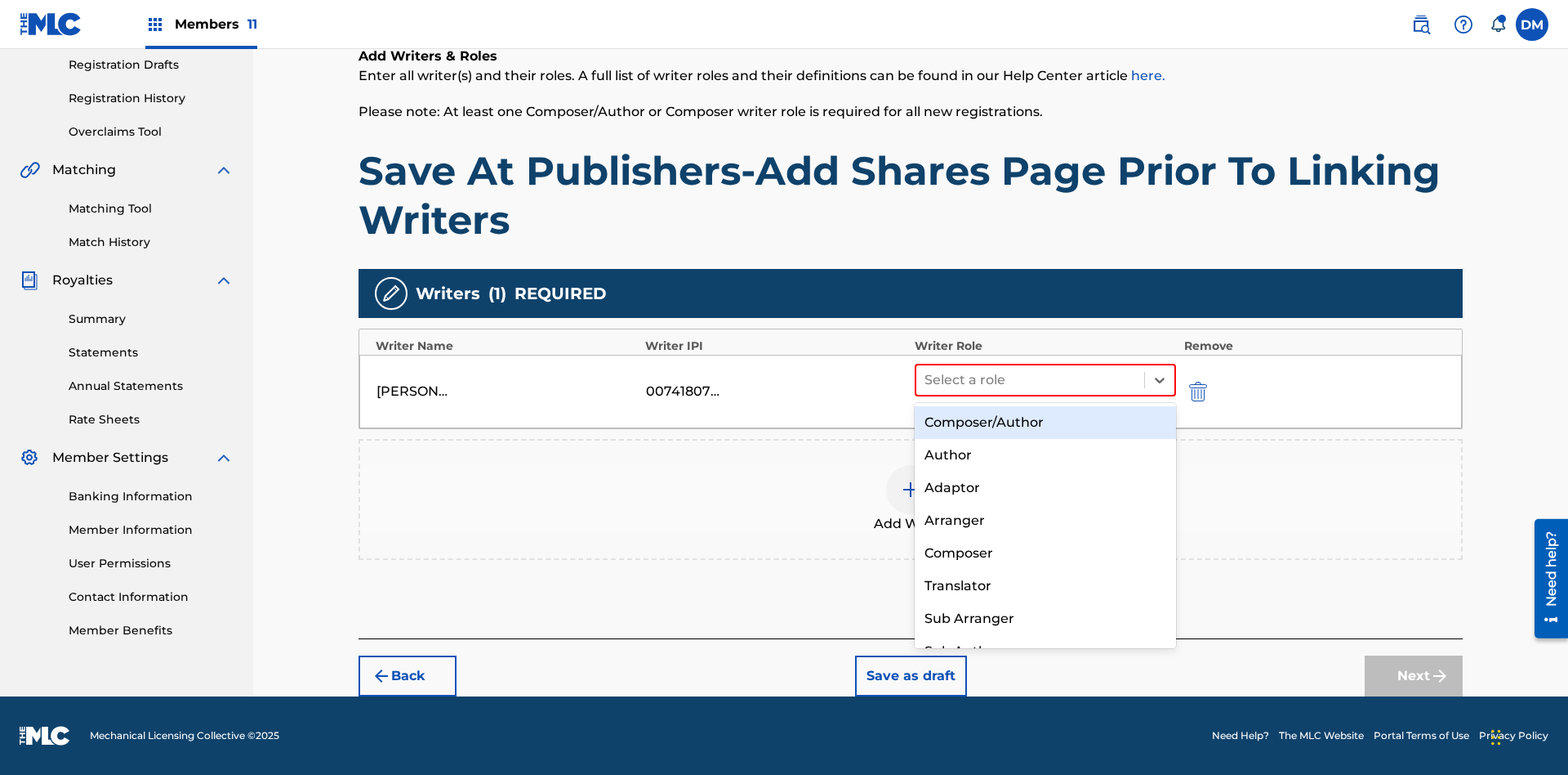
click at [1045, 553] on div "Composer" at bounding box center [1045, 554] width 261 height 33
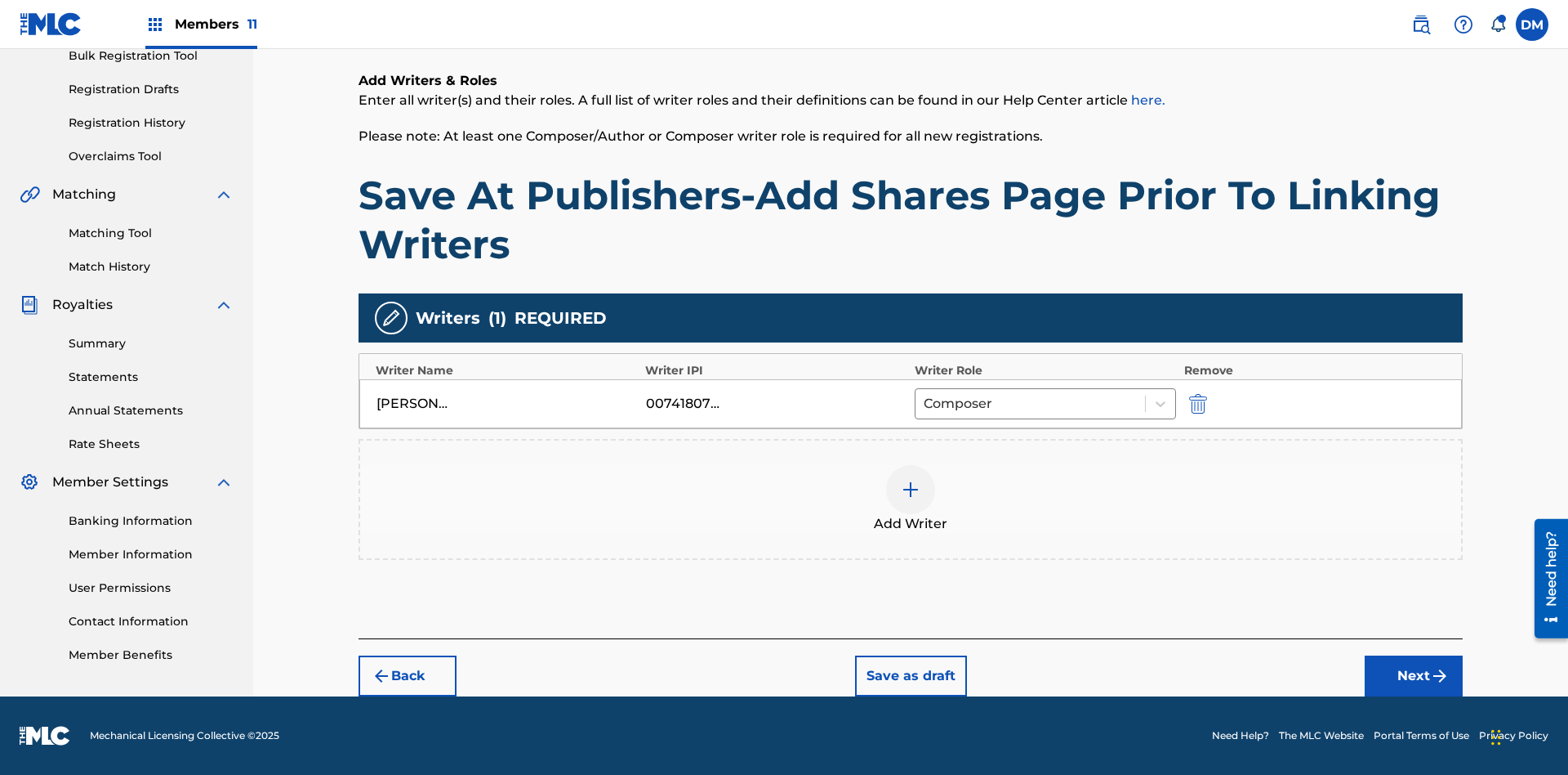
click at [1414, 676] on button "Next" at bounding box center [1413, 675] width 98 height 40
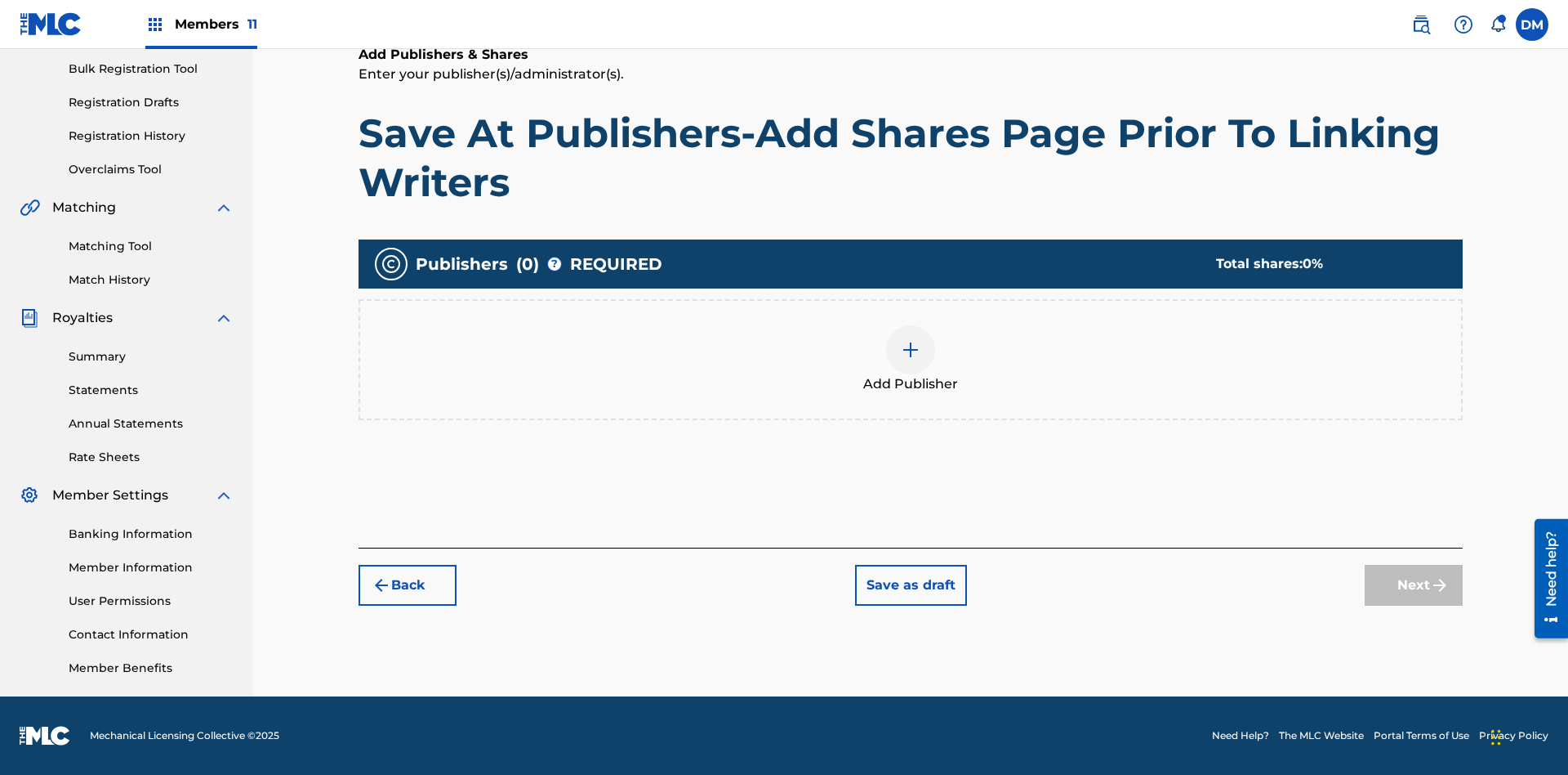
scroll to position [239, 0]
click at [911, 349] on img at bounding box center [911, 349] width 20 height 20
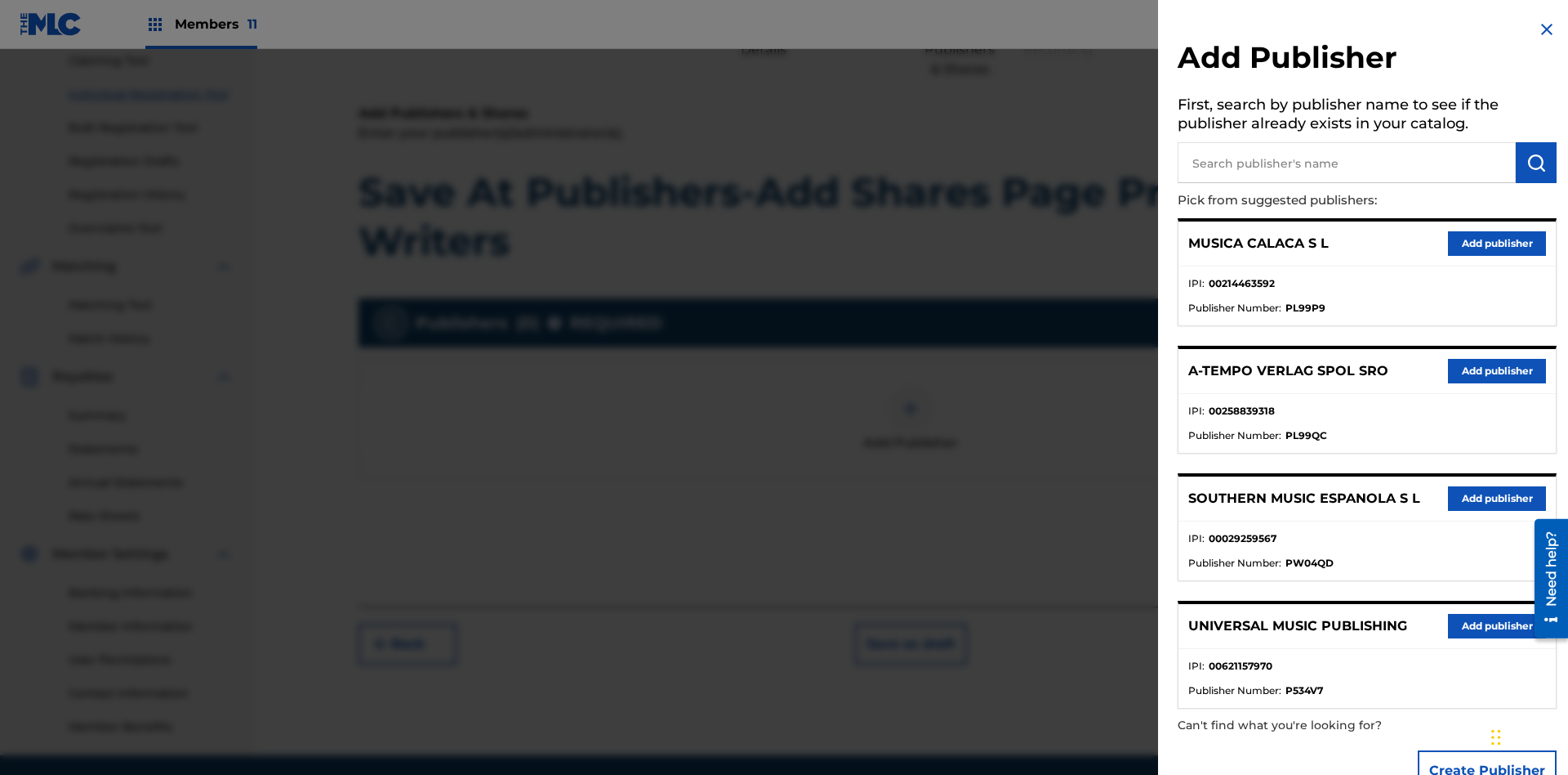
click at [1347, 163] on input "text" at bounding box center [1346, 162] width 338 height 40
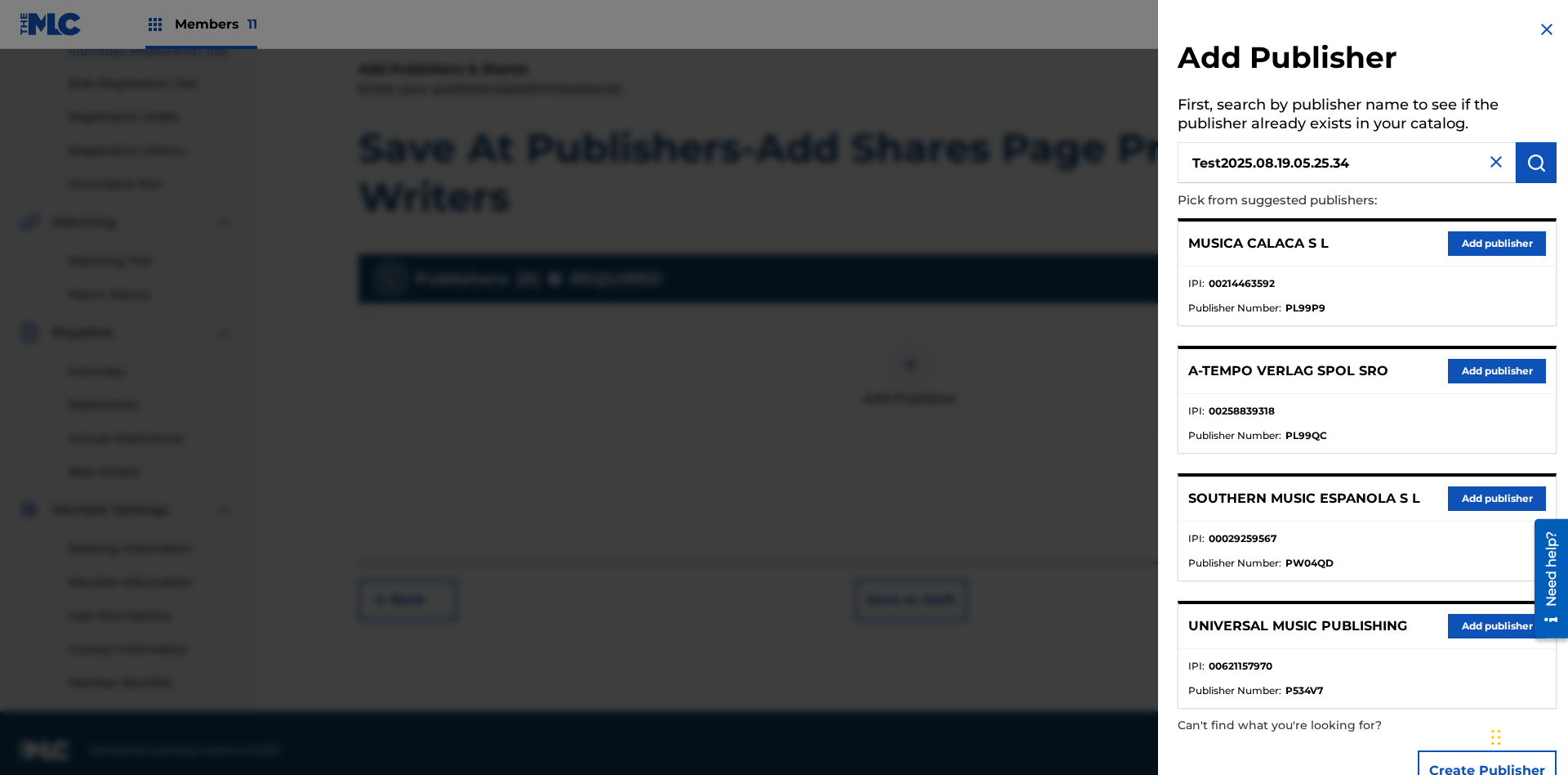
type input "Test2025.08.19.05.25.34"
click at [1536, 163] on img "submit" at bounding box center [1536, 163] width 20 height 20
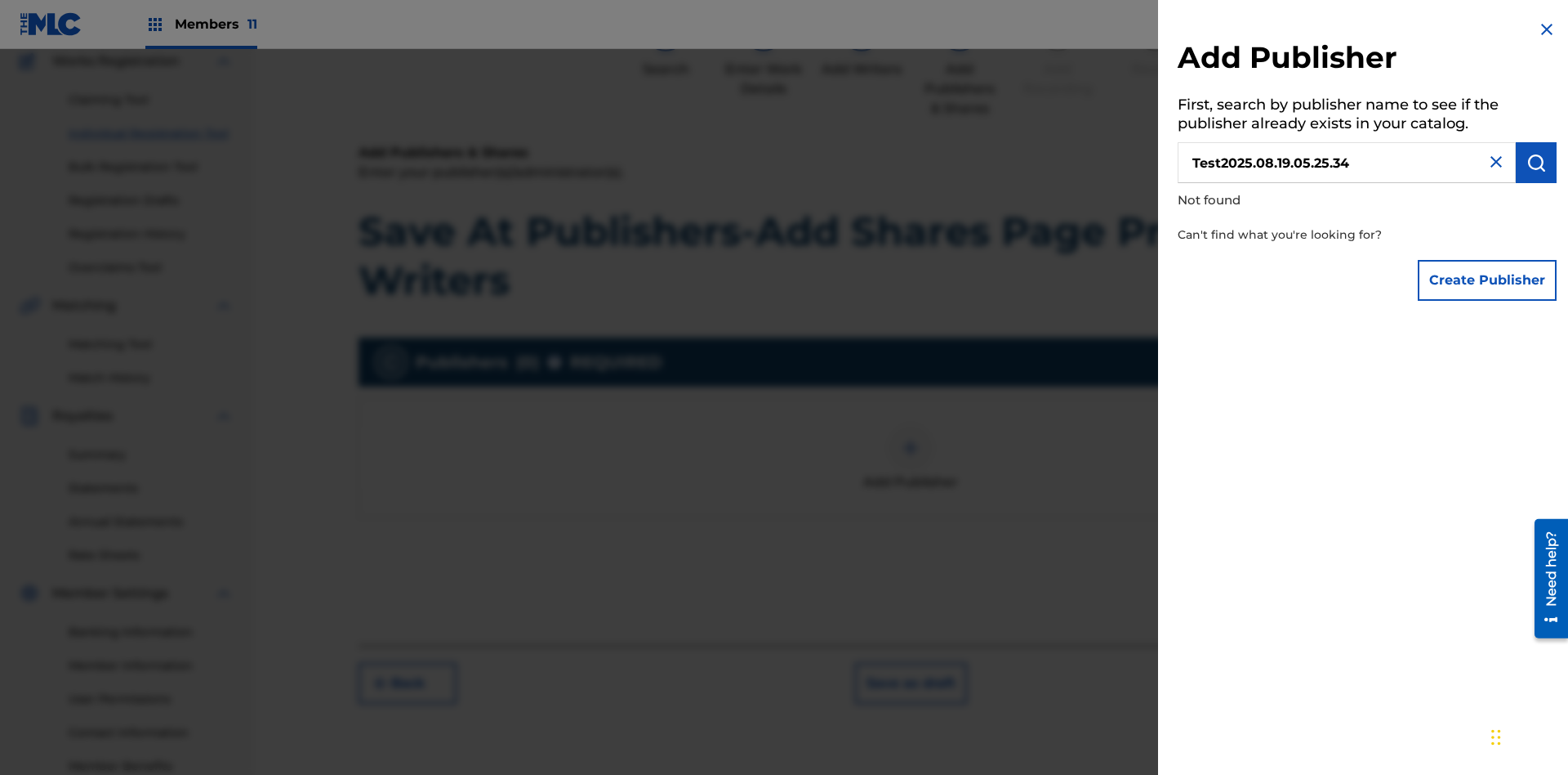
click at [1488, 279] on button "Create Publisher" at bounding box center [1487, 279] width 139 height 40
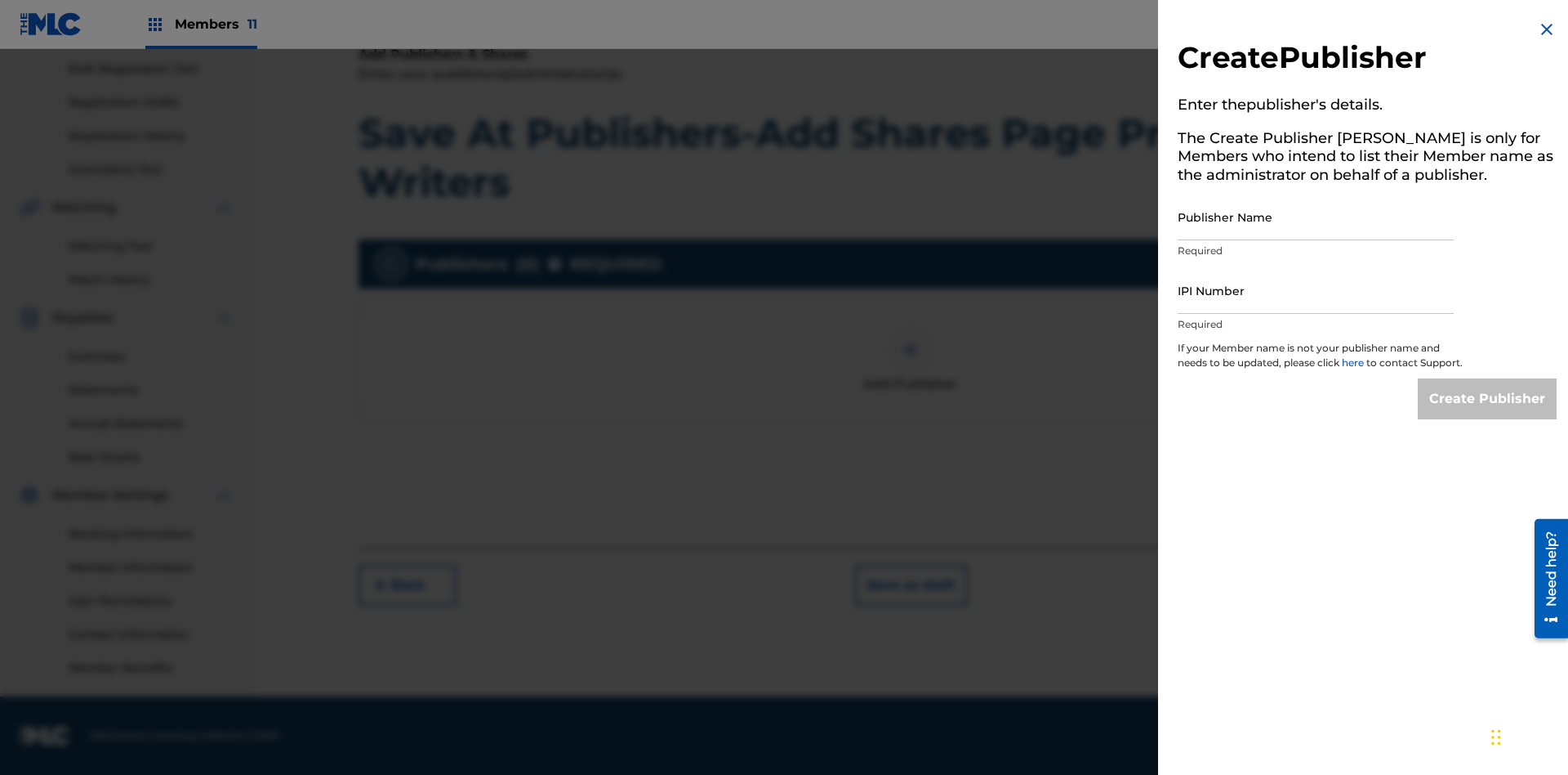
click at [1315, 216] on input "Publisher Name" at bounding box center [1315, 216] width 276 height 46
type input "Test2025.08.19.05.25.39"
click at [1315, 290] on input "IPI Number" at bounding box center [1315, 290] width 276 height 46
type input "00595839777"
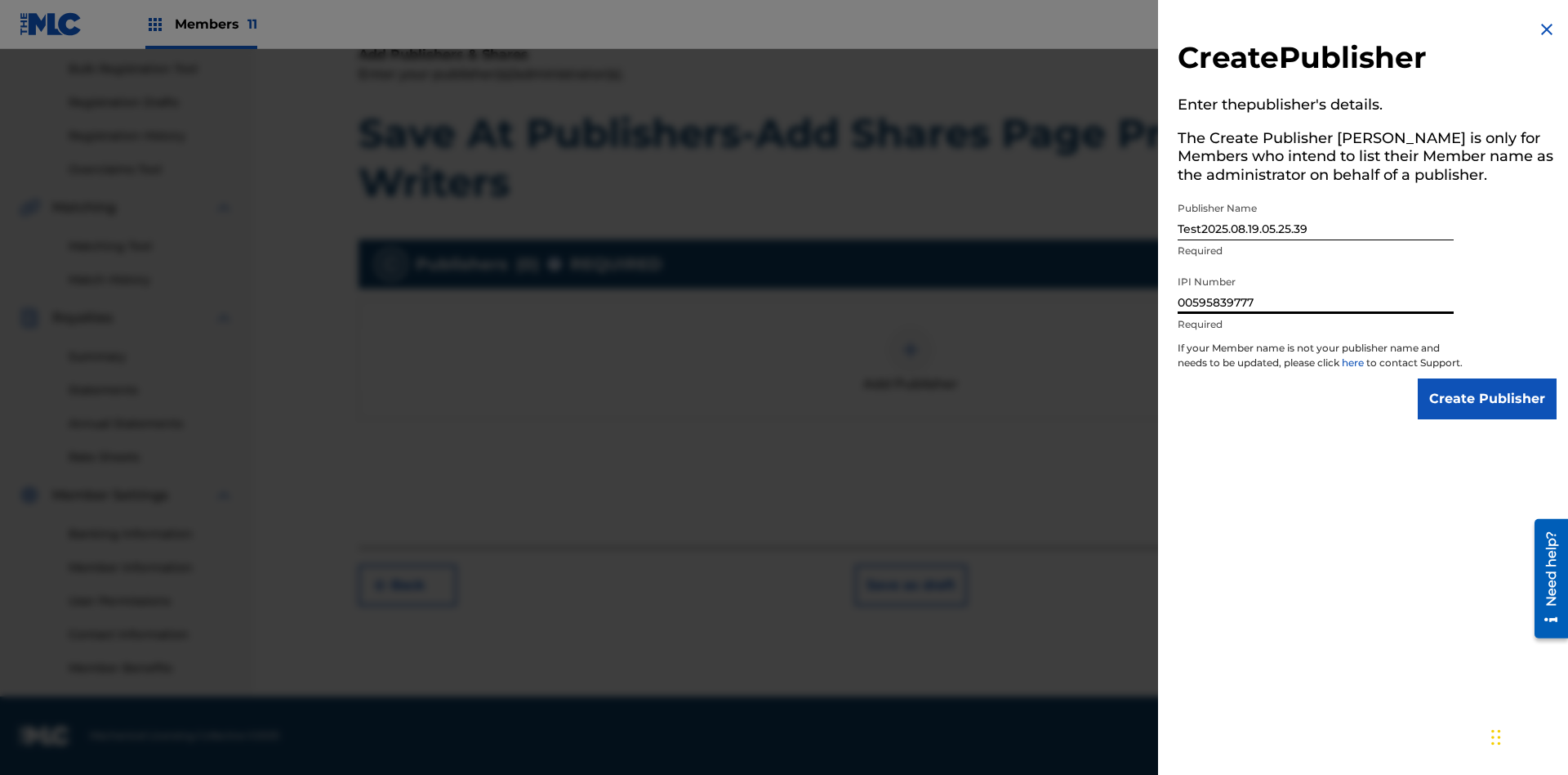
click at [1488, 413] on input "Create Publisher" at bounding box center [1487, 398] width 139 height 40
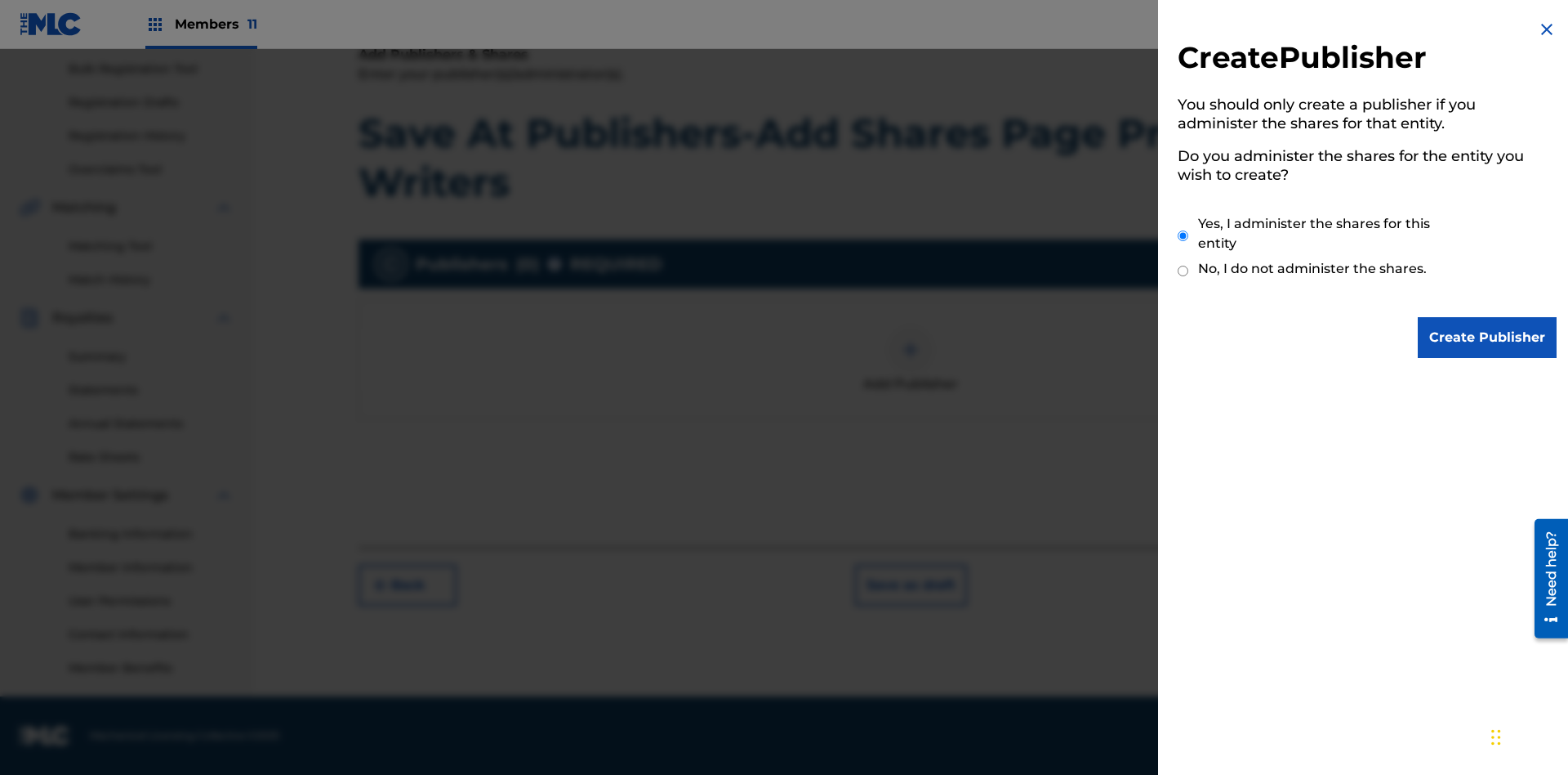
click at [1183, 235] on input "Yes, I administer the shares for this entity" at bounding box center [1182, 235] width 11 height 36
click at [1488, 337] on input "Create Publisher" at bounding box center [1487, 337] width 139 height 40
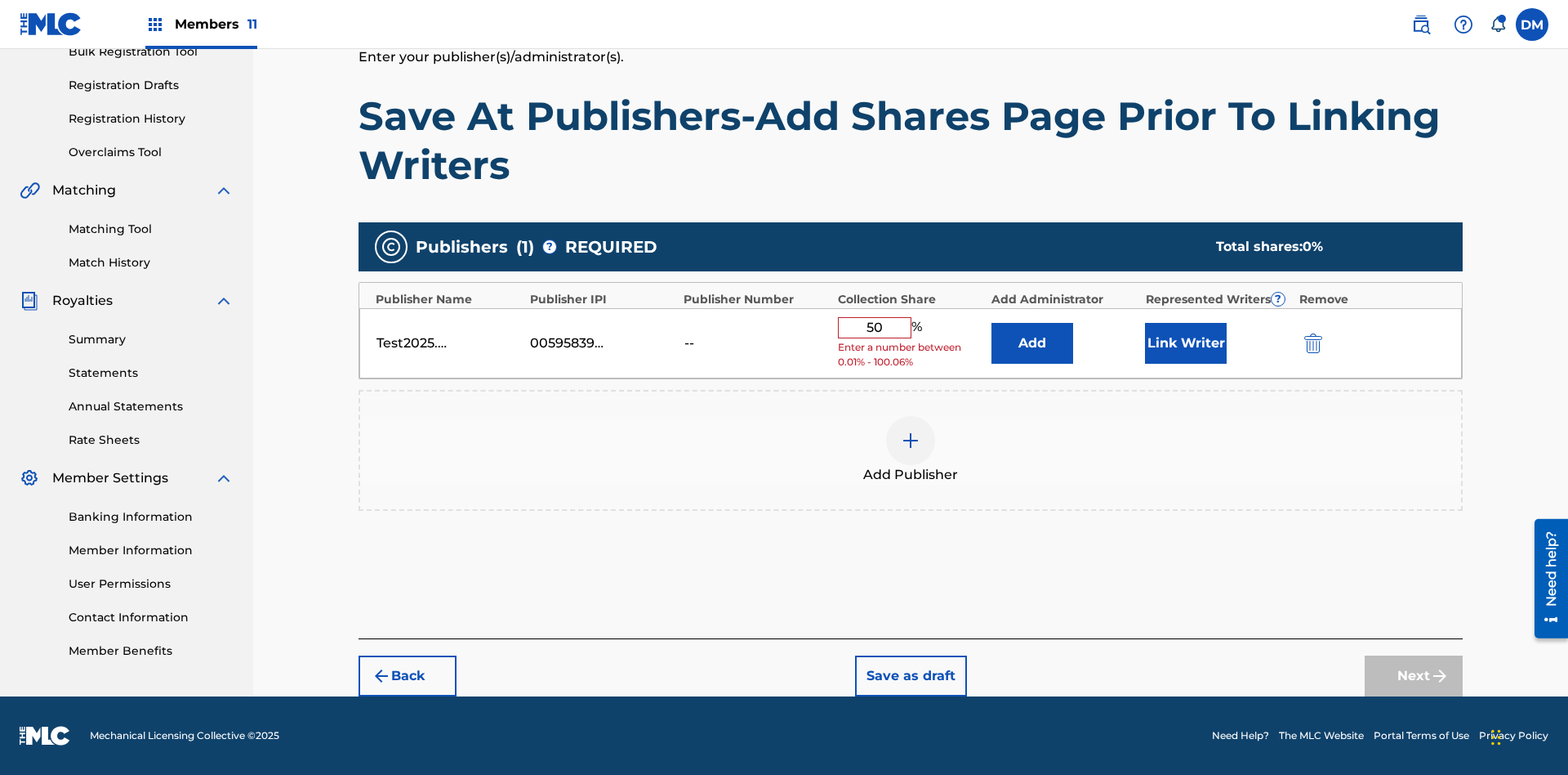
scroll to position [244, 0]
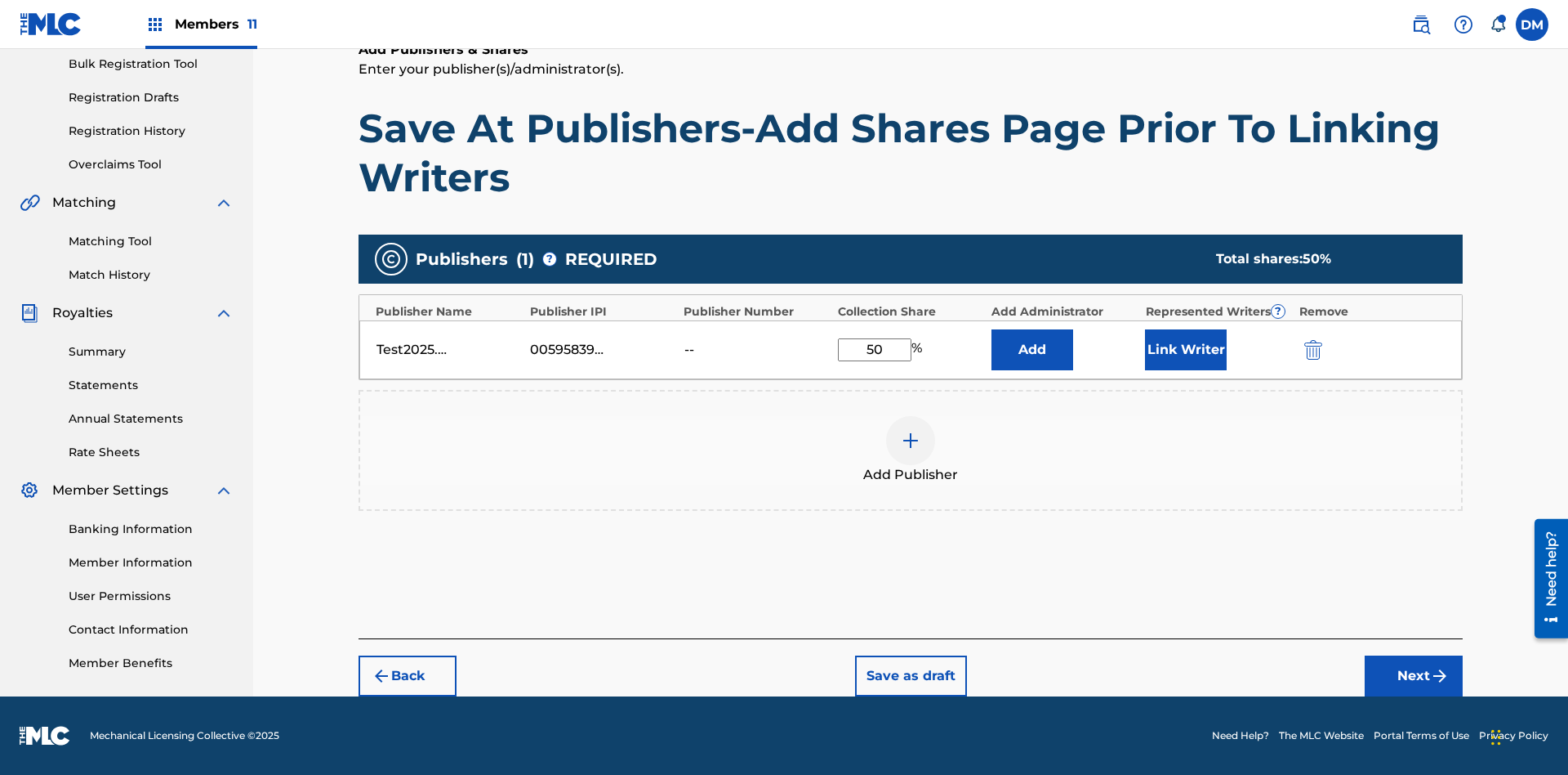
type input "50"
click at [1186, 349] on button "Link Writer" at bounding box center [1185, 349] width 82 height 40
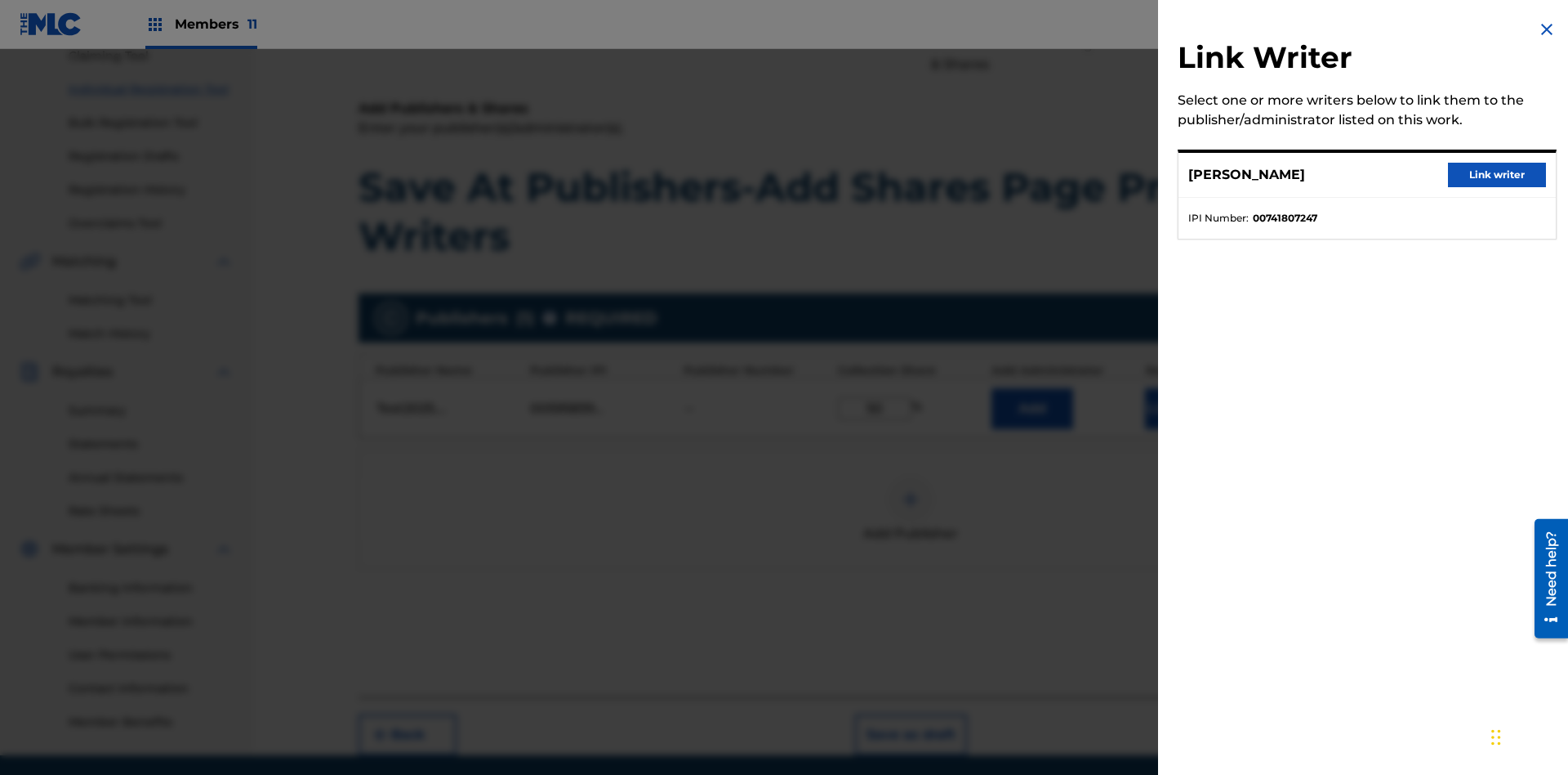
click at [1497, 175] on button "Link writer" at bounding box center [1496, 175] width 98 height 25
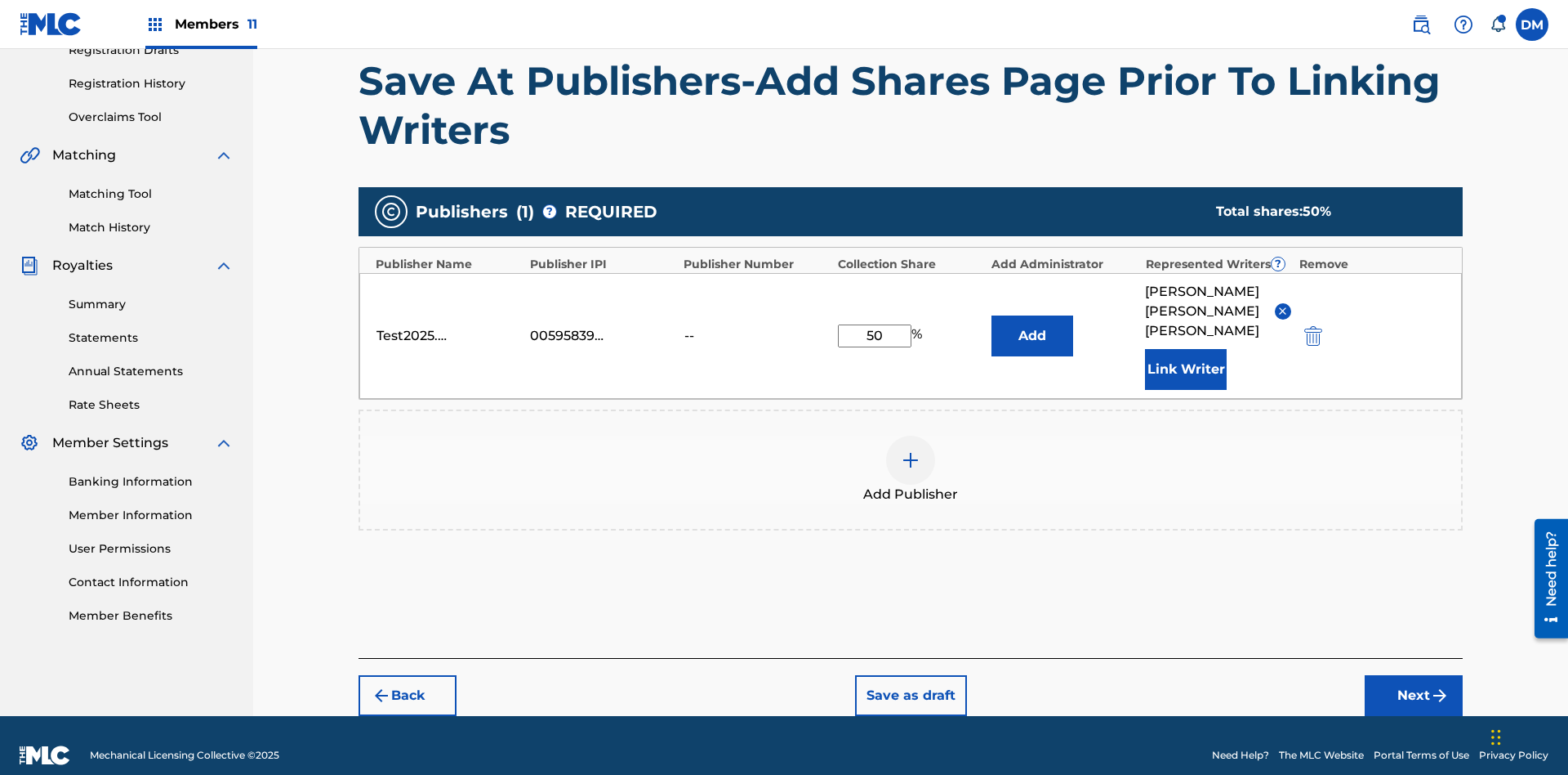
click at [1186, 349] on button "Link Writer" at bounding box center [1185, 368] width 82 height 40
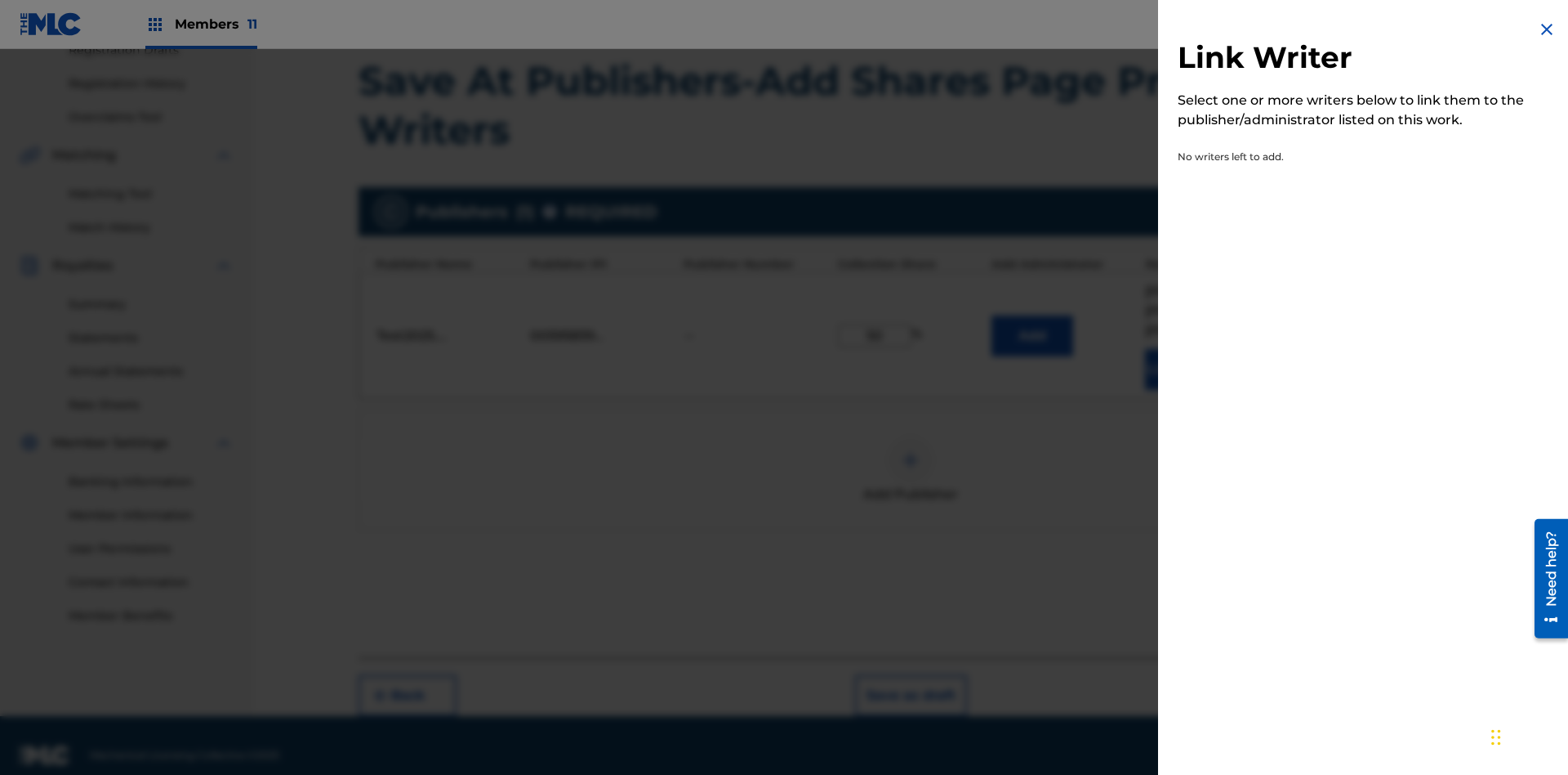
click at [1547, 30] on img at bounding box center [1547, 30] width 20 height 20
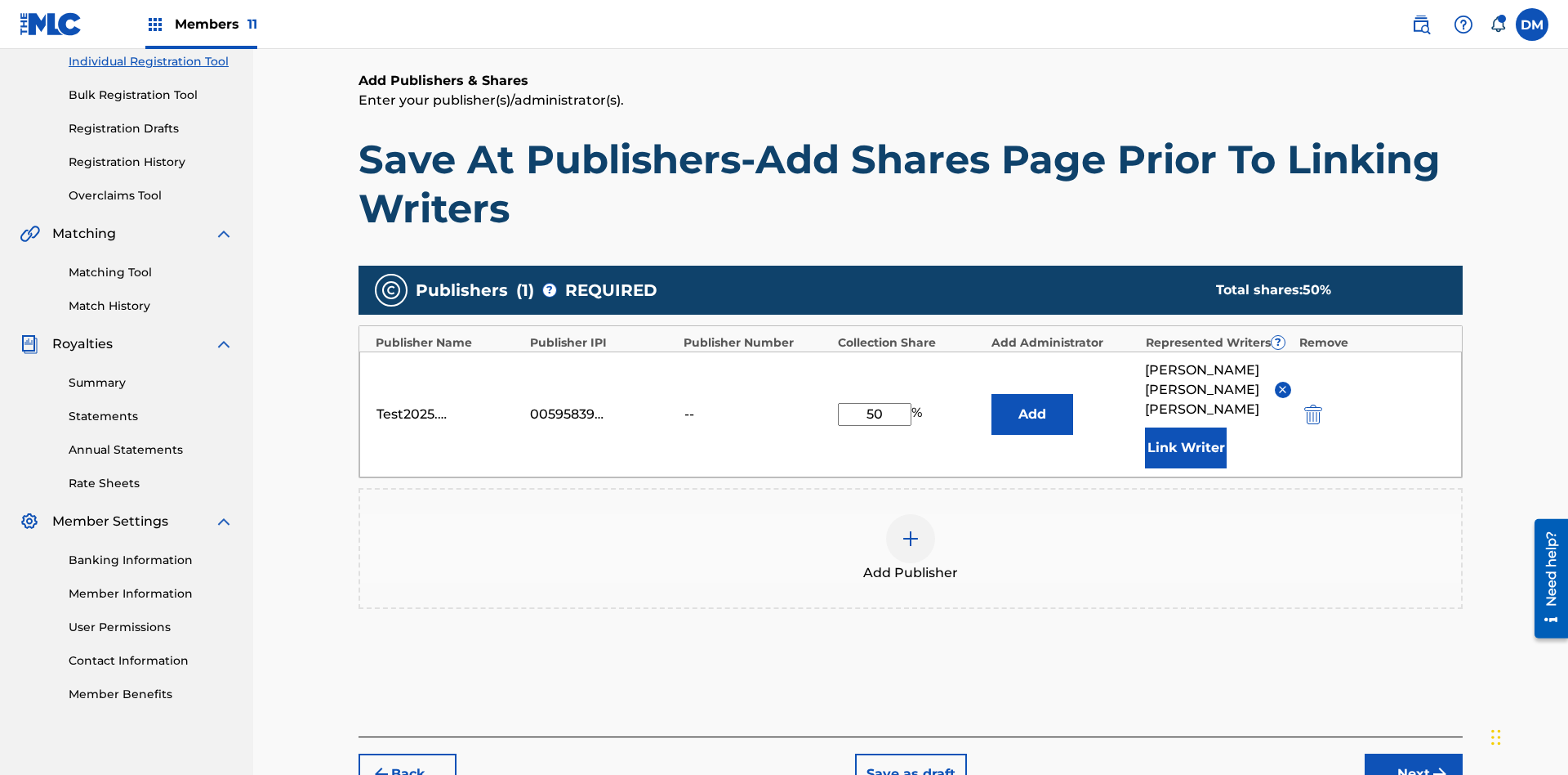
scroll to position [291, 0]
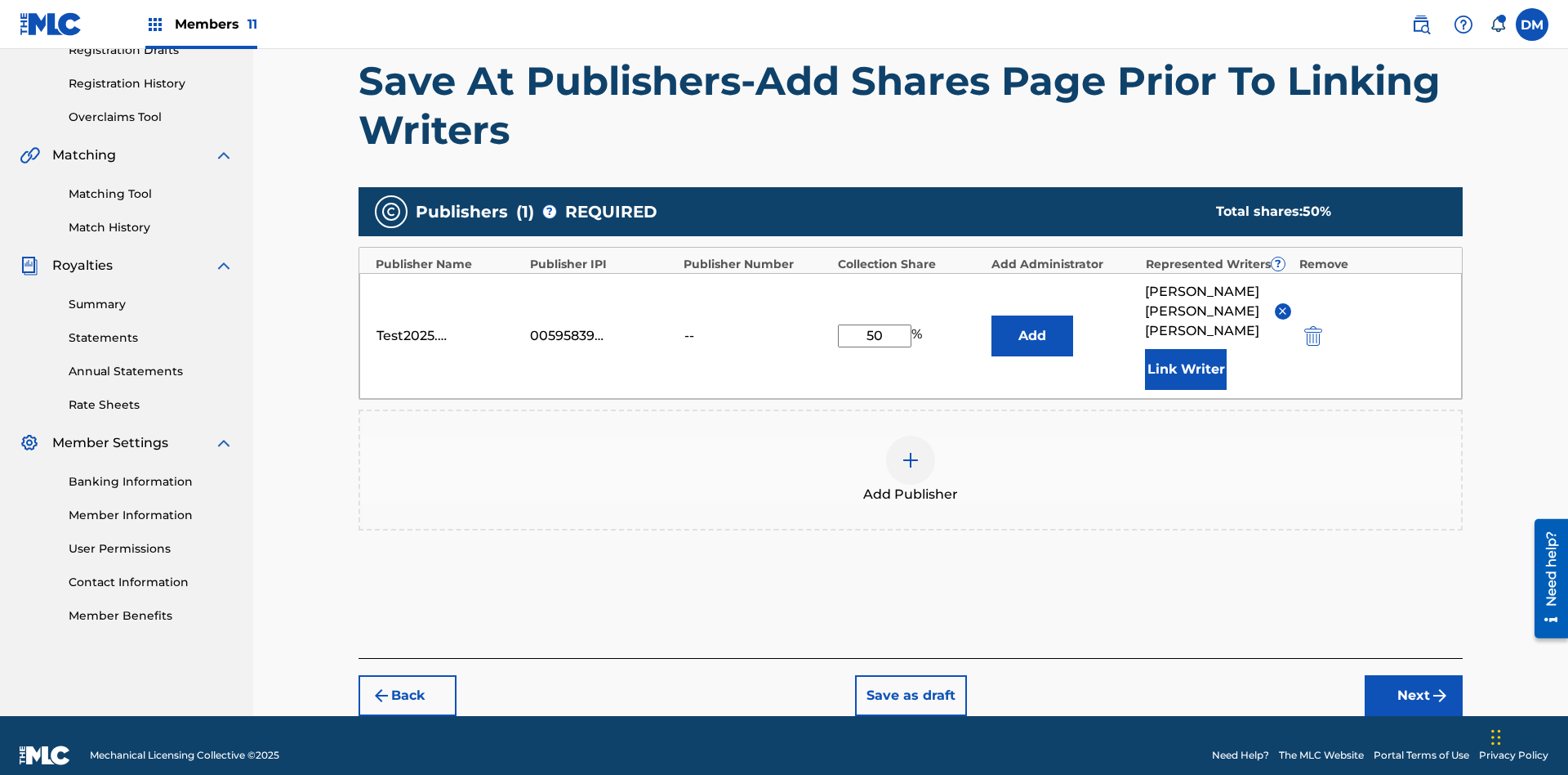
click at [1032, 326] on button "Add" at bounding box center [1032, 335] width 82 height 40
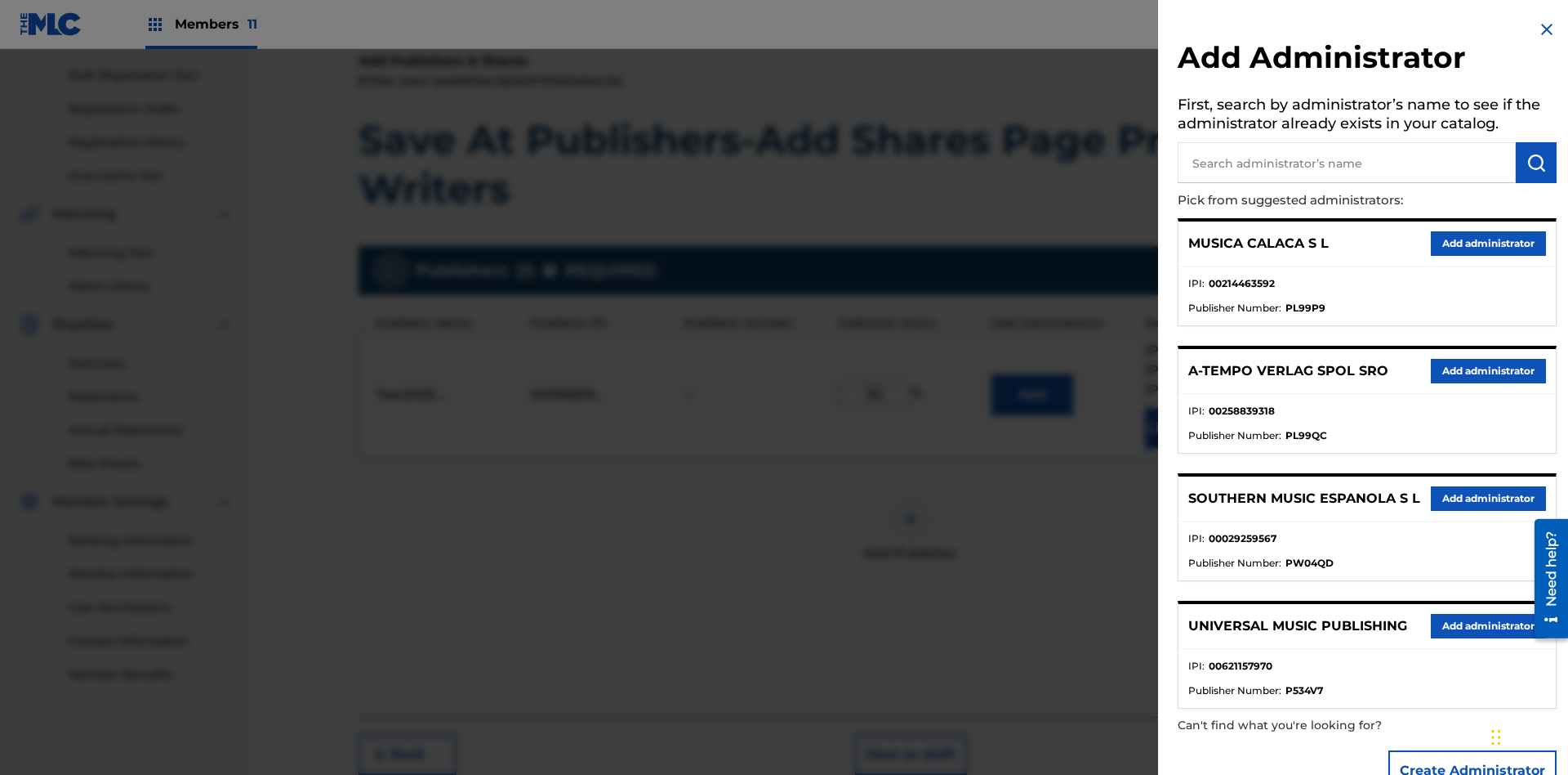
click at [1347, 163] on input "text" at bounding box center [1346, 162] width 338 height 40
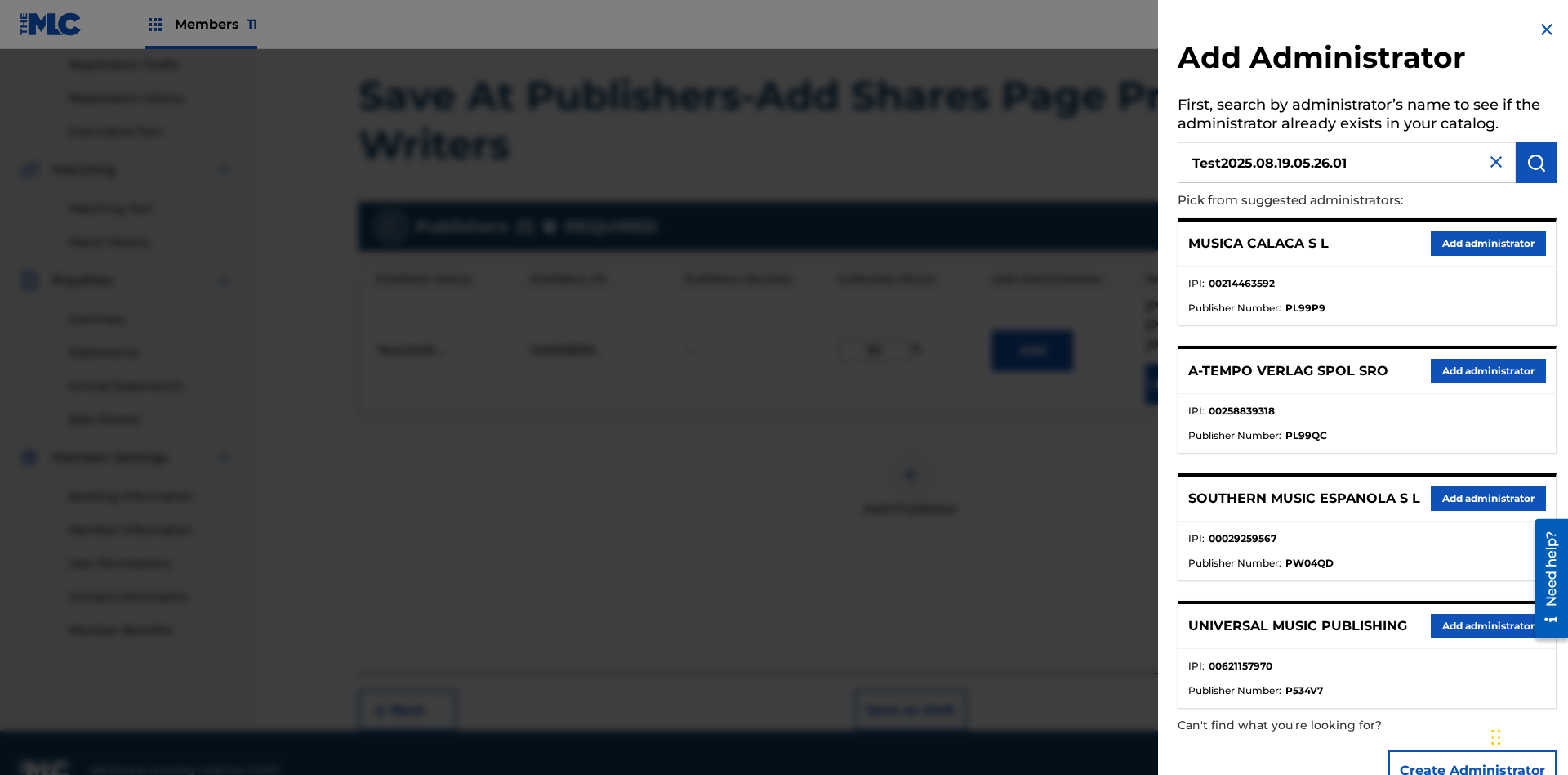
type input "Test2025.08.19.05.26.01"
click at [1536, 163] on img "submit" at bounding box center [1536, 163] width 20 height 20
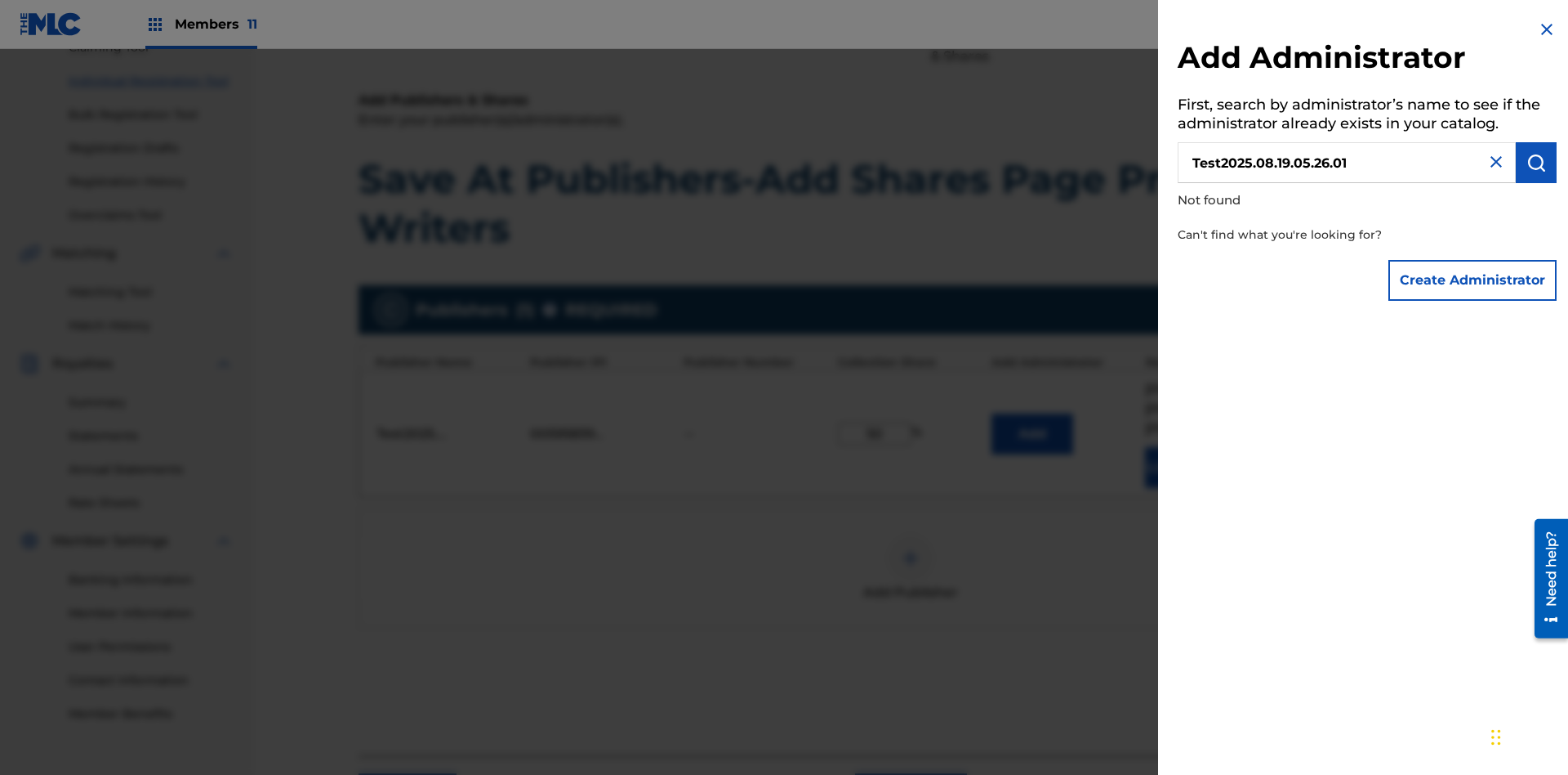
click at [1473, 279] on button "Create Administrator" at bounding box center [1472, 279] width 168 height 40
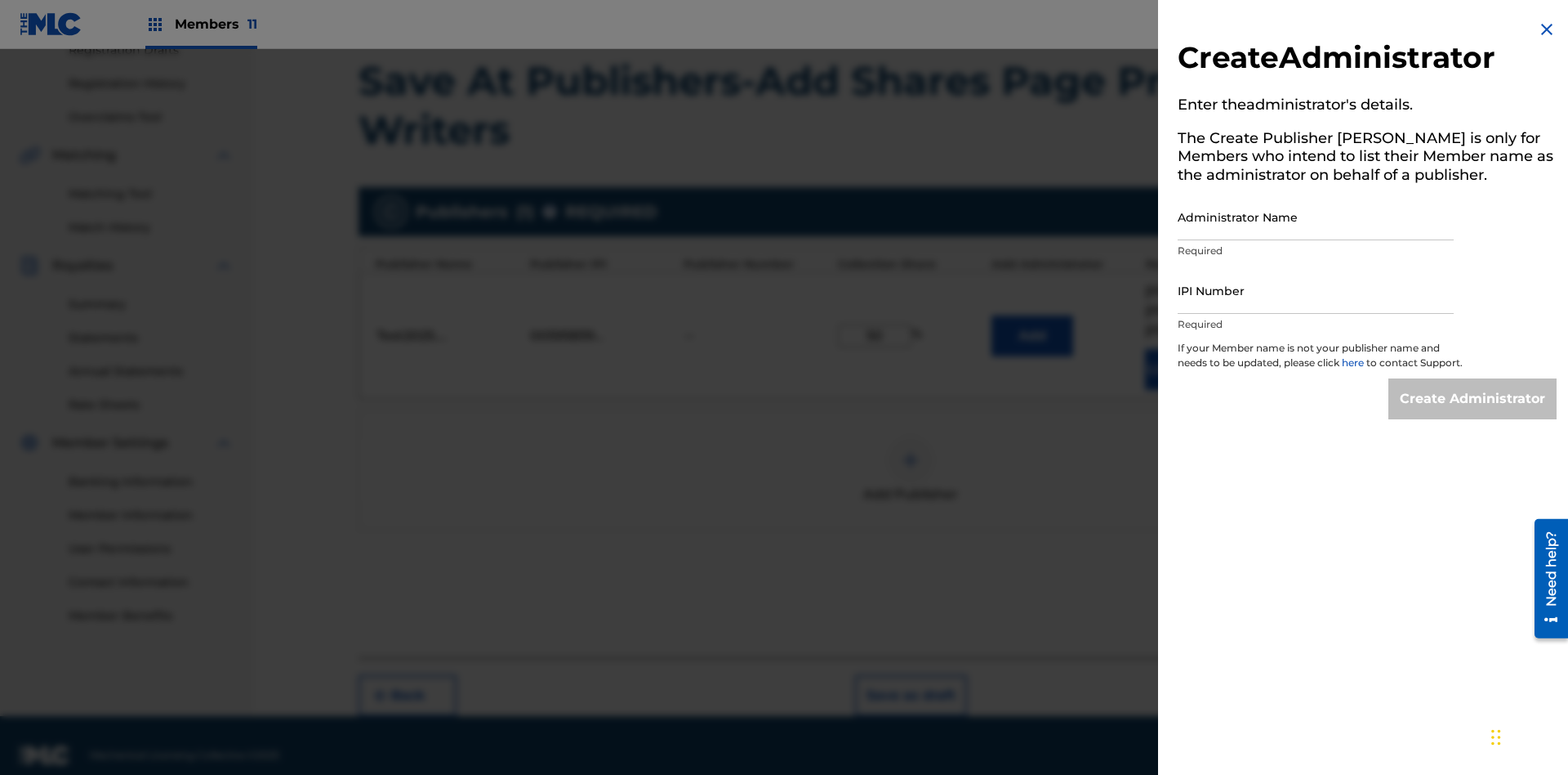
click at [1315, 216] on input "Administrator Name" at bounding box center [1315, 216] width 276 height 46
type input "Test2025.08.19.05.26.05"
click at [1315, 290] on input "IPI Number" at bounding box center [1315, 290] width 276 height 46
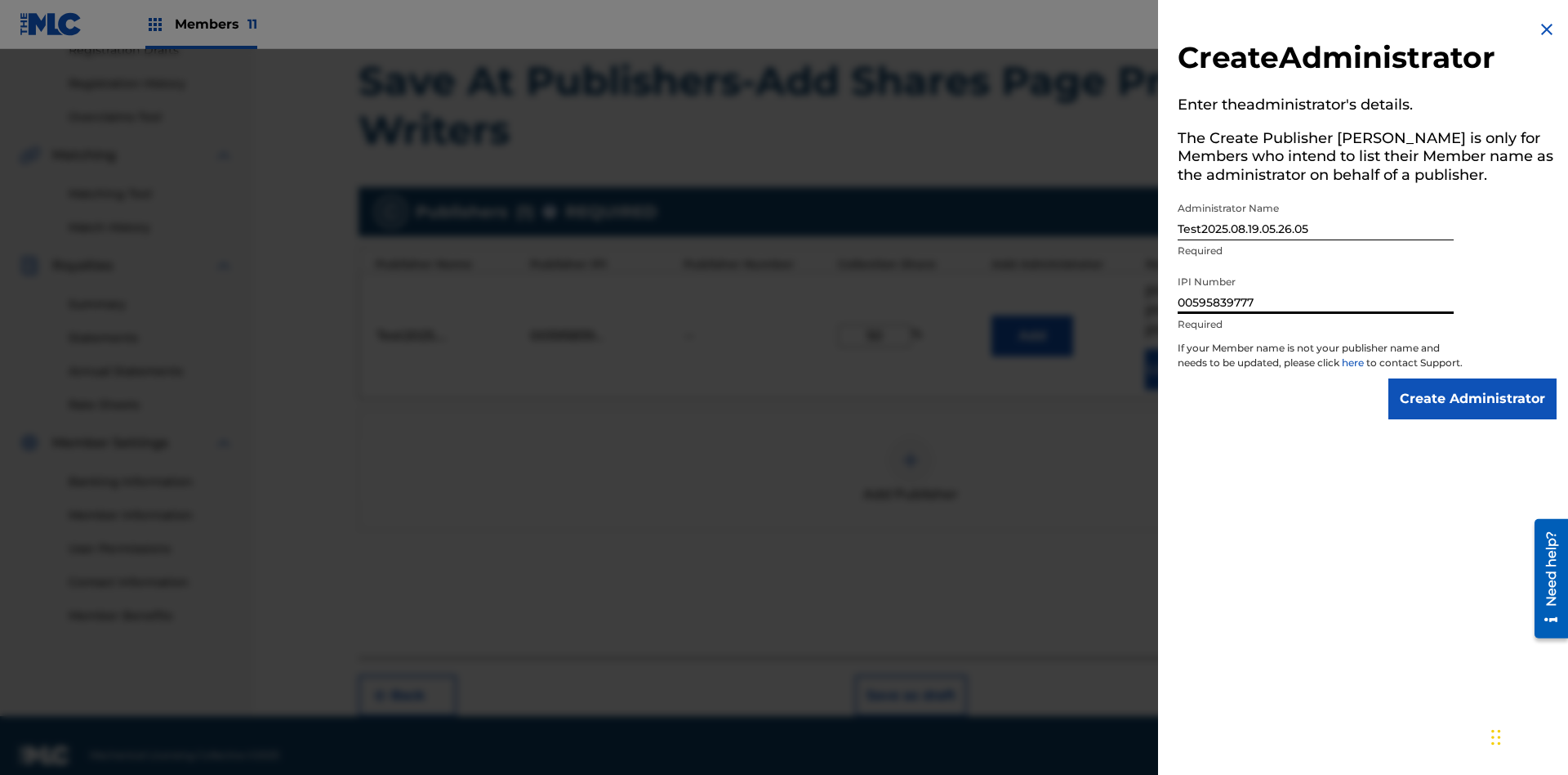
type input "00595839777"
click at [1473, 413] on input "Create Administrator" at bounding box center [1472, 398] width 168 height 40
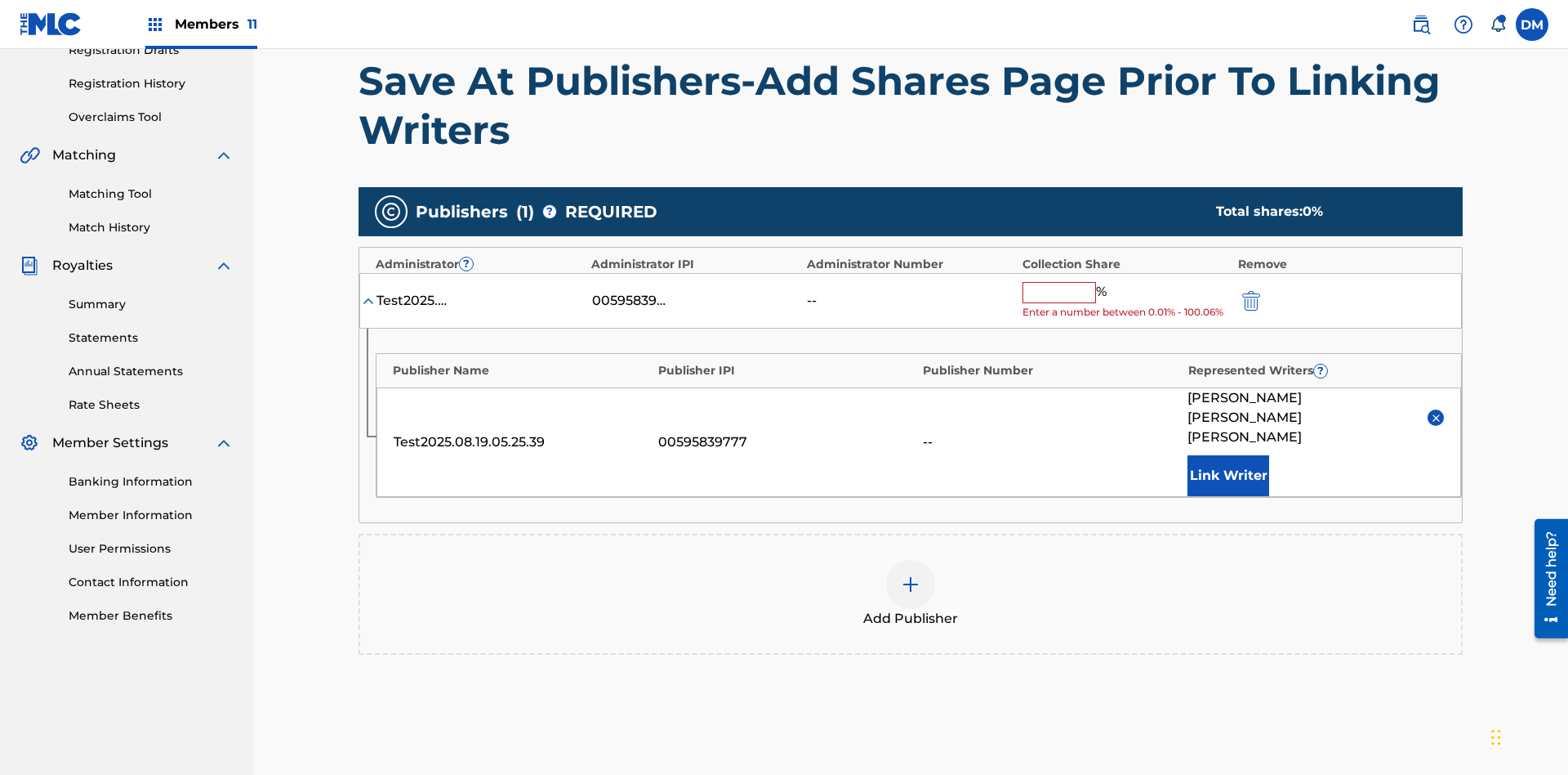
scroll to position [380, 0]
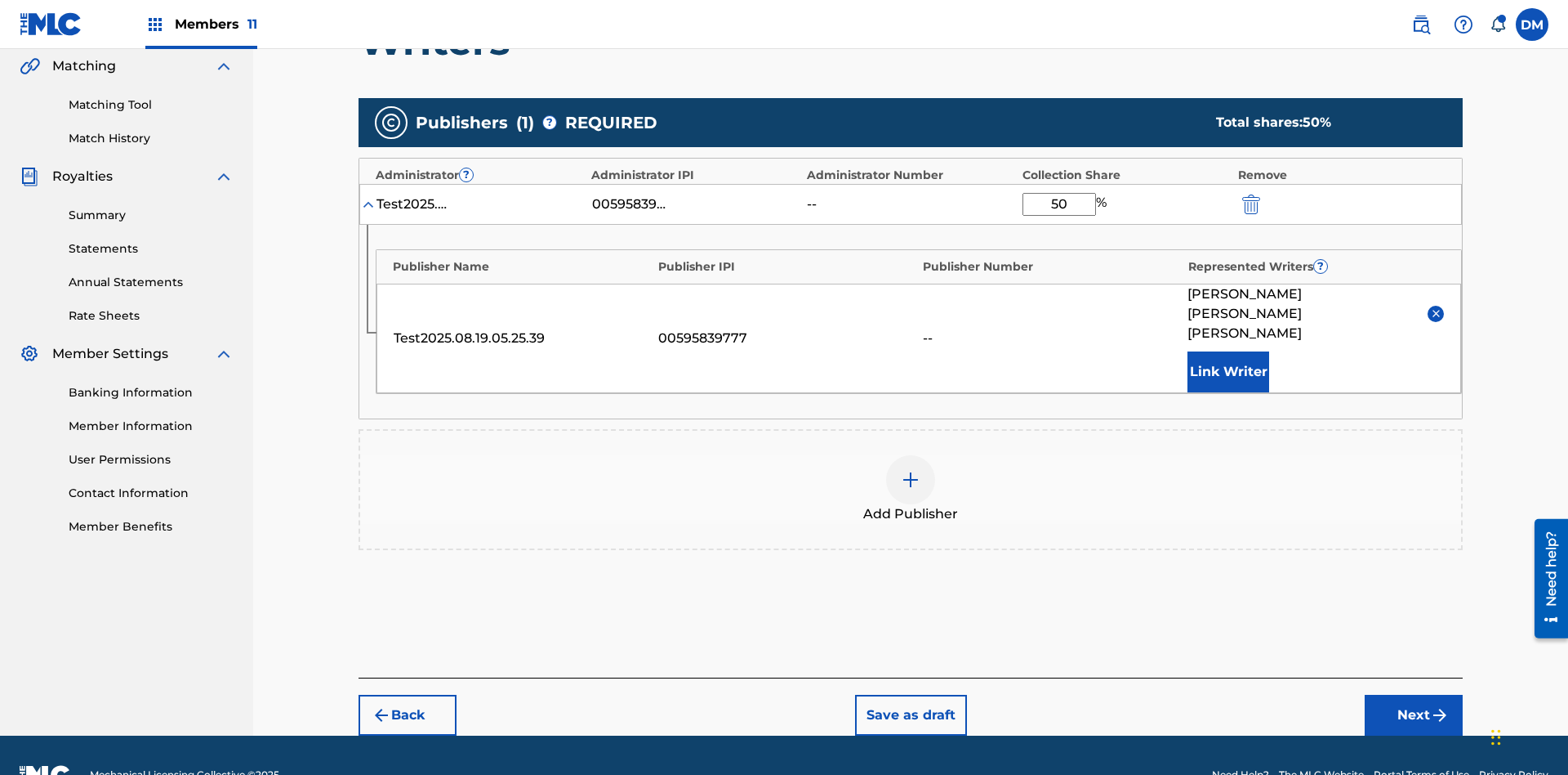
type input "50"
click at [910, 695] on button "Save as draft" at bounding box center [910, 715] width 111 height 40
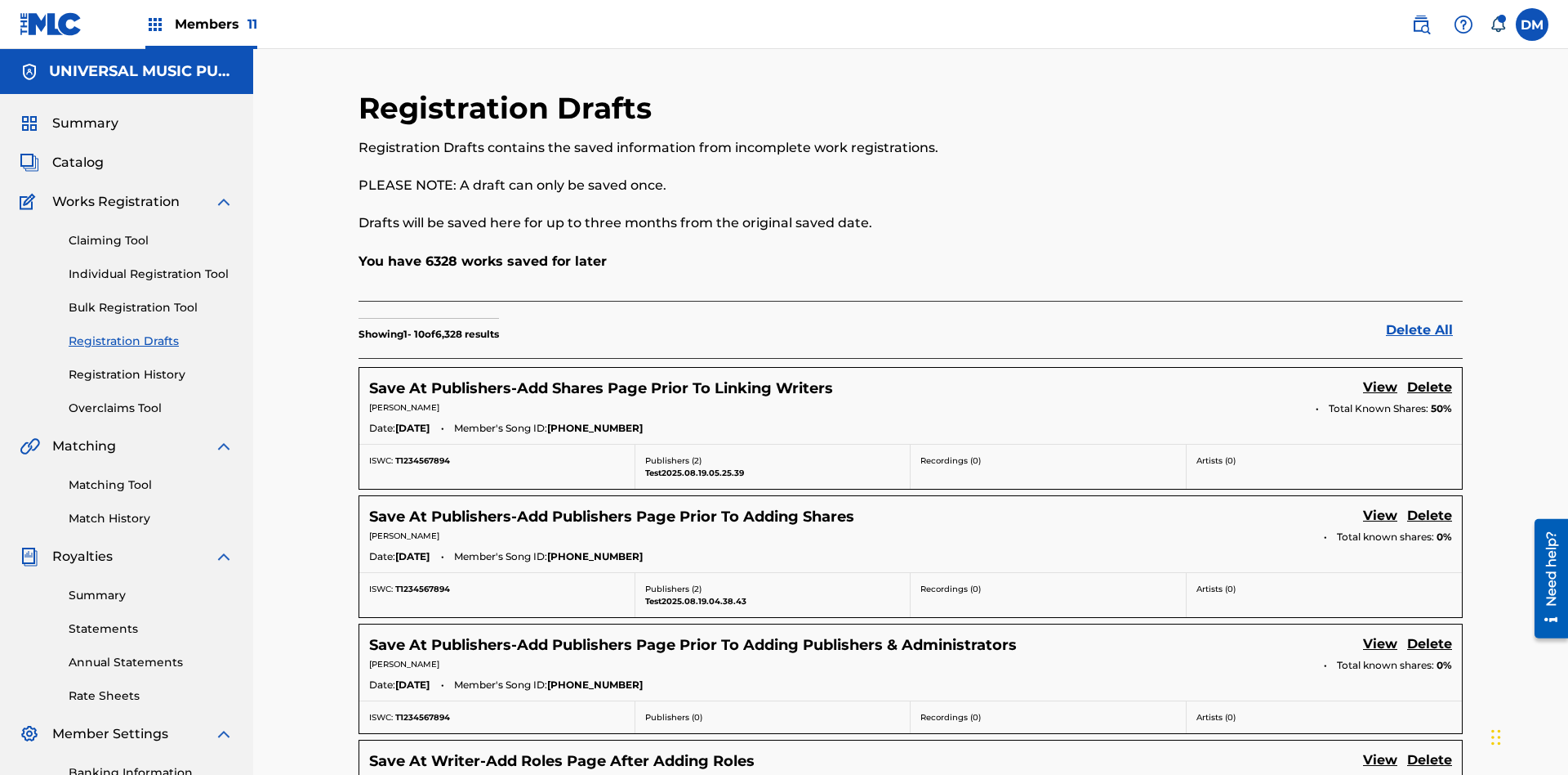
click at [1380, 378] on link "View" at bounding box center [1381, 388] width 35 height 22
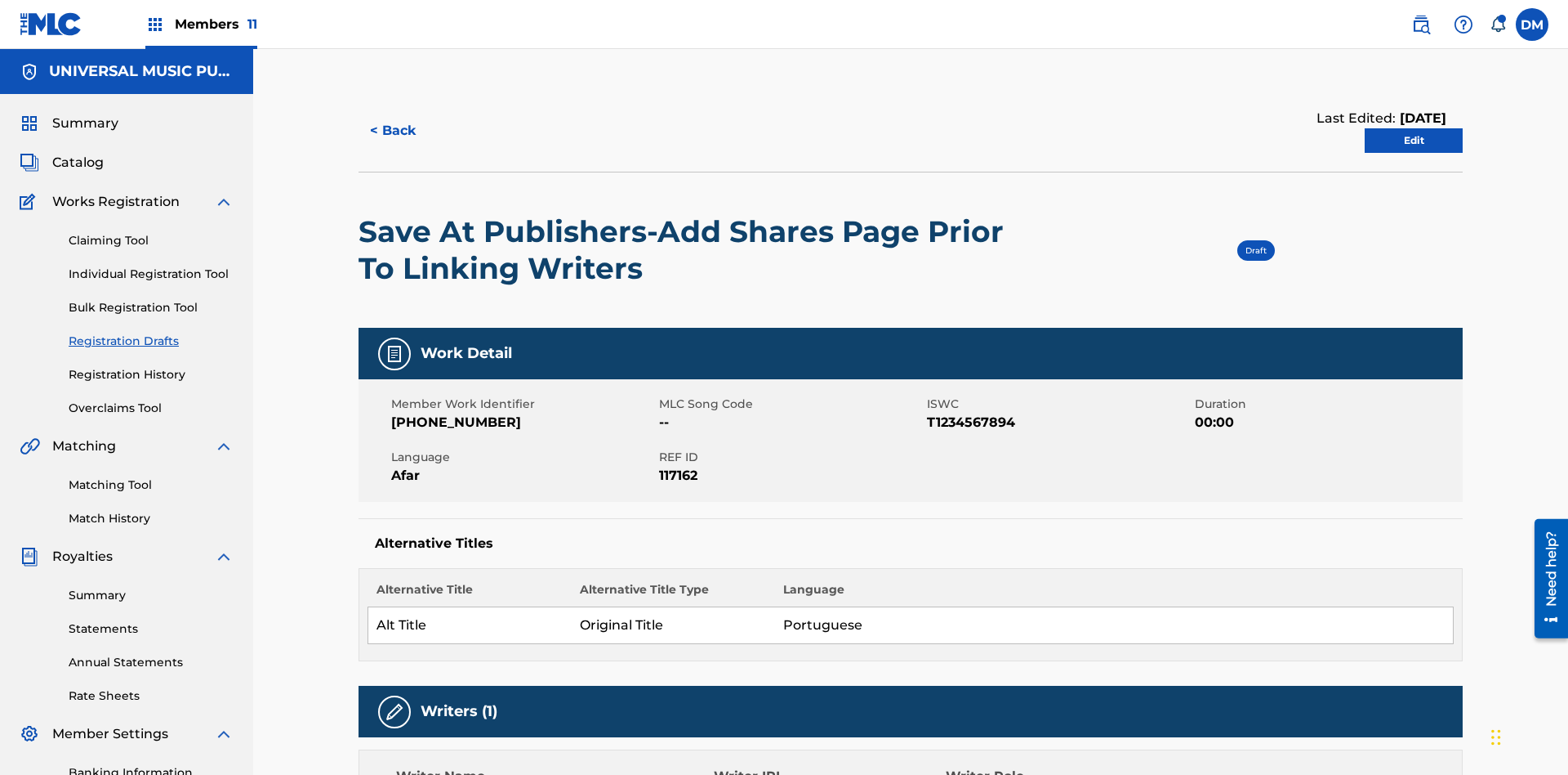
click at [1414, 128] on link "Edit" at bounding box center [1413, 140] width 98 height 25
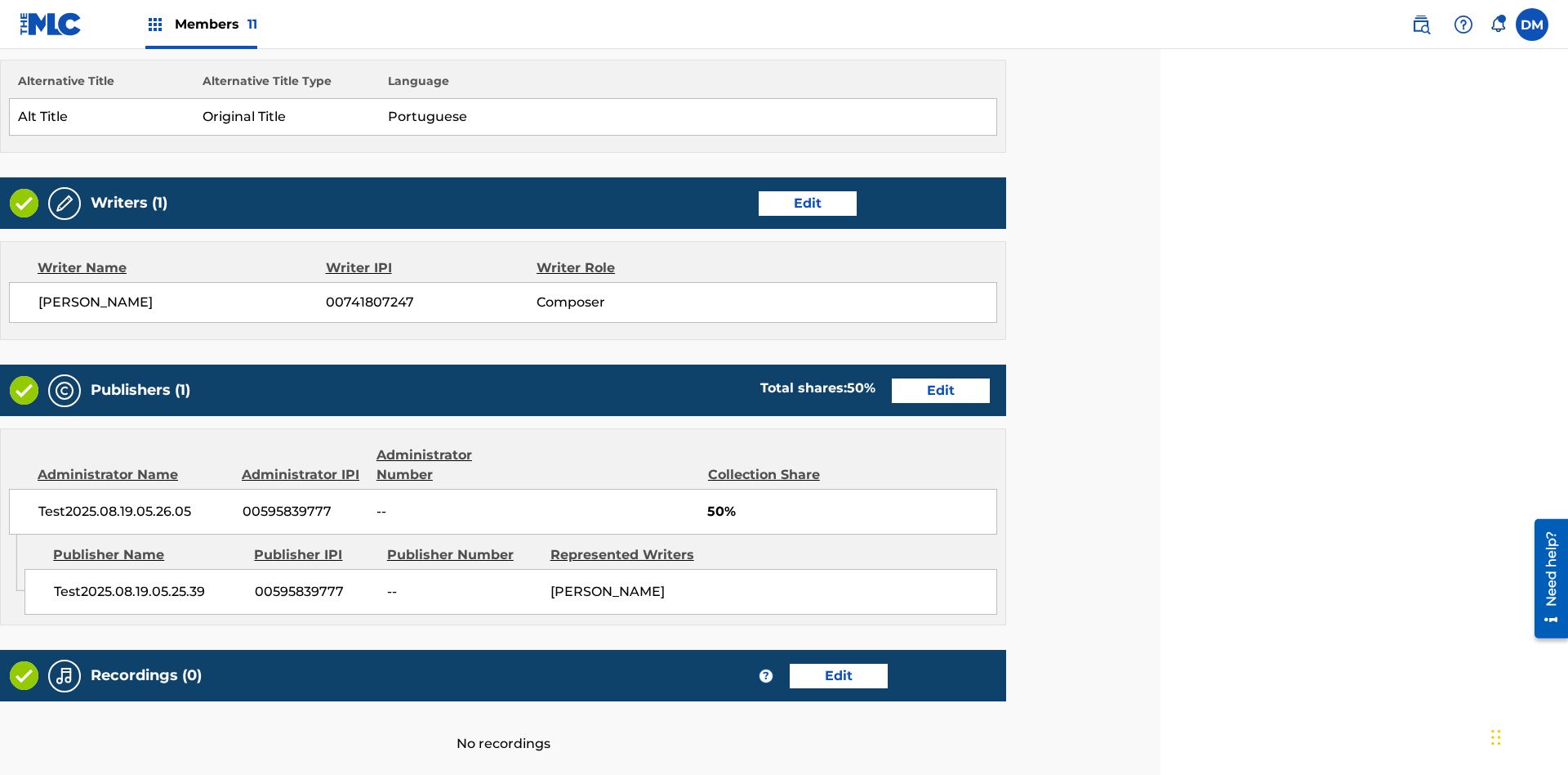
scroll to position [629, 407]
